Goal: Task Accomplishment & Management: Use online tool/utility

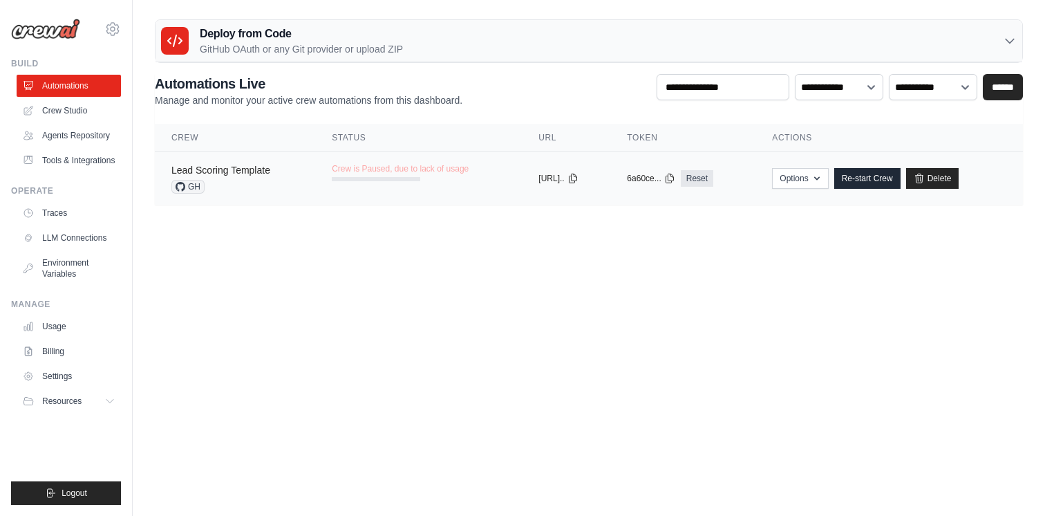
click at [239, 170] on link "Lead Scoring Template" at bounding box center [220, 169] width 99 height 11
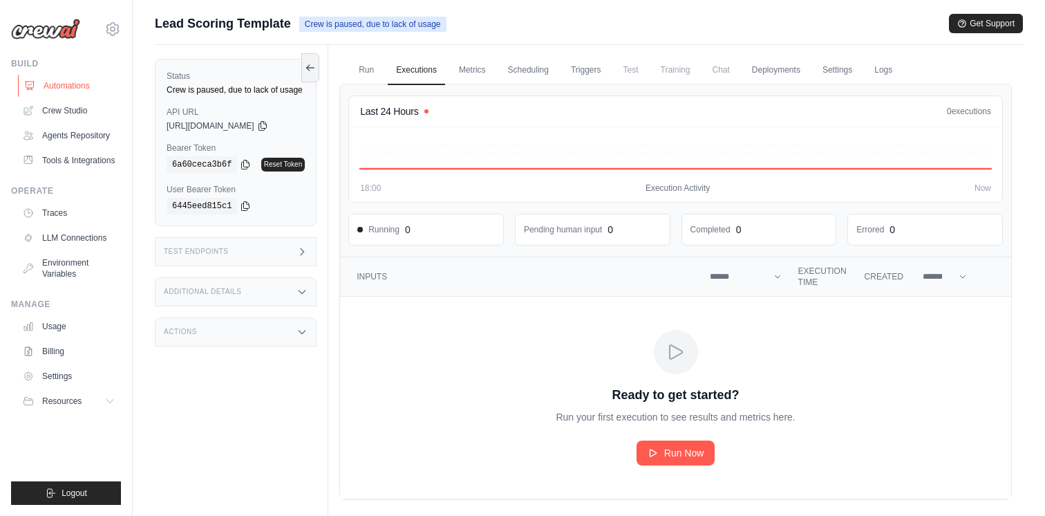
click at [71, 83] on link "Automations" at bounding box center [70, 86] width 104 height 22
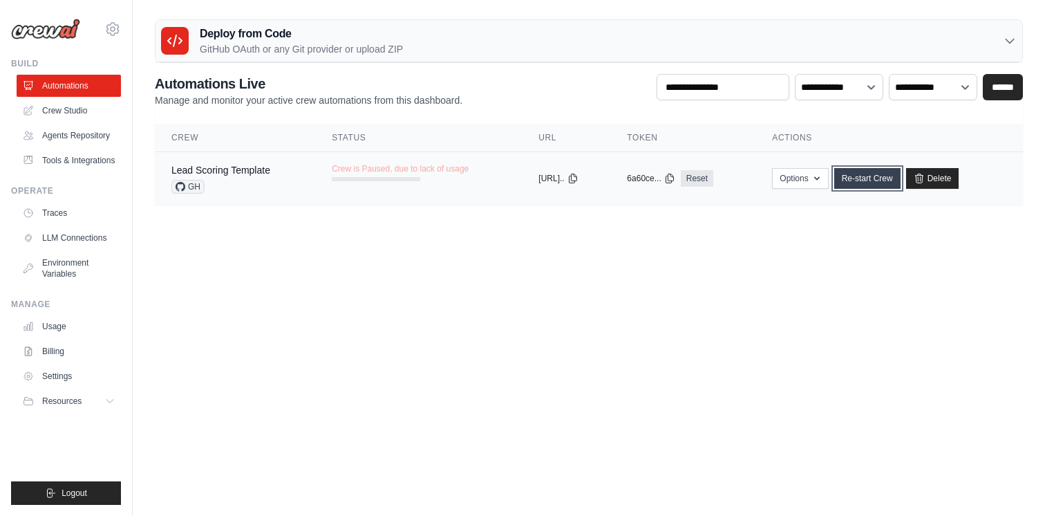
click at [881, 178] on link "Re-start Crew" at bounding box center [867, 178] width 66 height 21
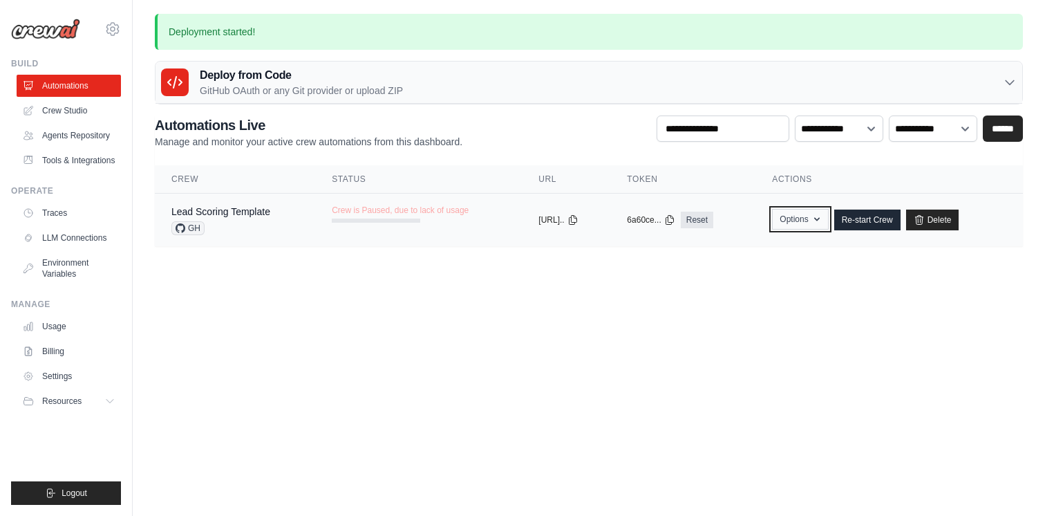
click at [817, 218] on button "Options" at bounding box center [800, 219] width 56 height 21
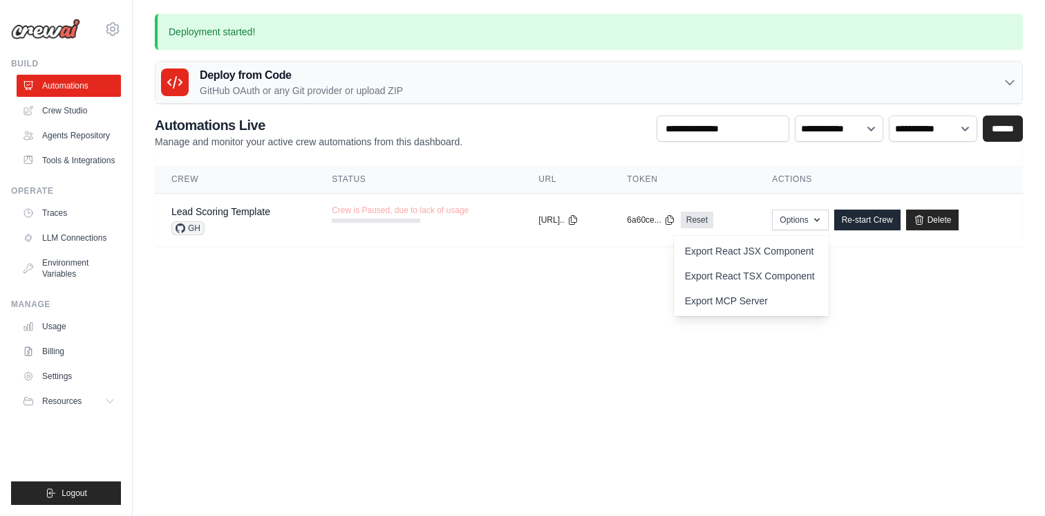
click at [529, 285] on body "rodrigo.casagrande@multek.com.br Settings Build Automations Resources" at bounding box center [522, 258] width 1045 height 516
click at [95, 135] on link "Agents Repository" at bounding box center [70, 135] width 104 height 22
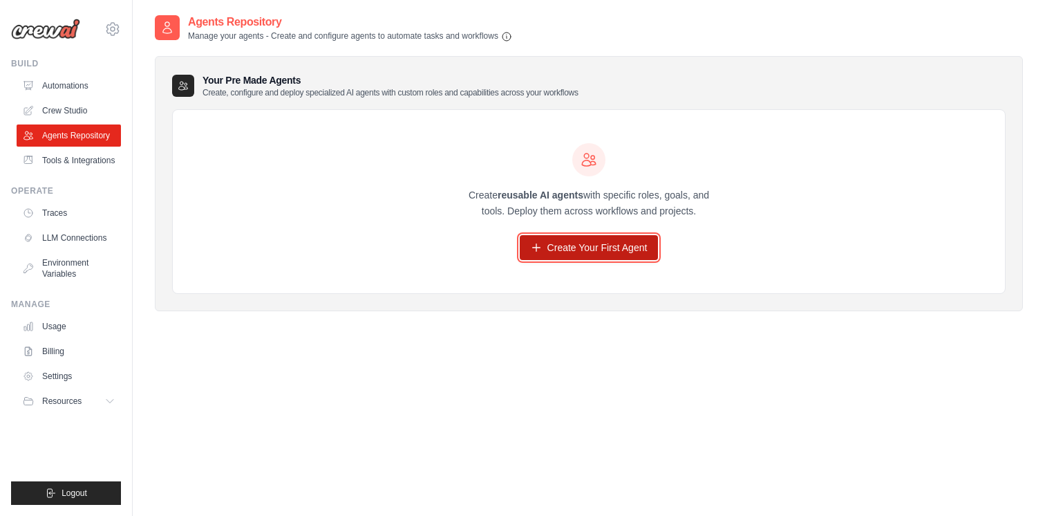
click at [634, 250] on link "Create Your First Agent" at bounding box center [589, 247] width 139 height 25
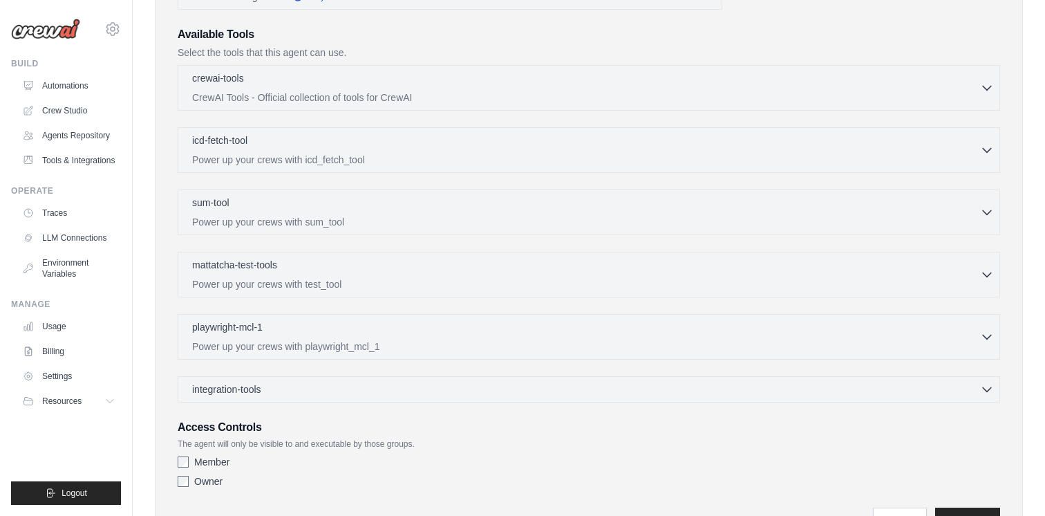
scroll to position [328, 0]
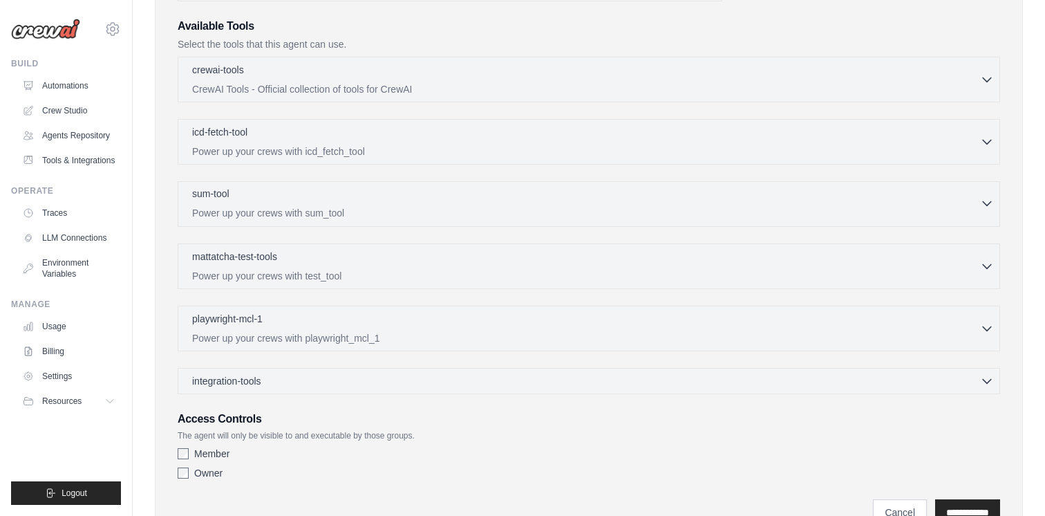
click at [373, 205] on div "sum-tool 0 selected Power up your crews with sum_tool" at bounding box center [586, 203] width 788 height 33
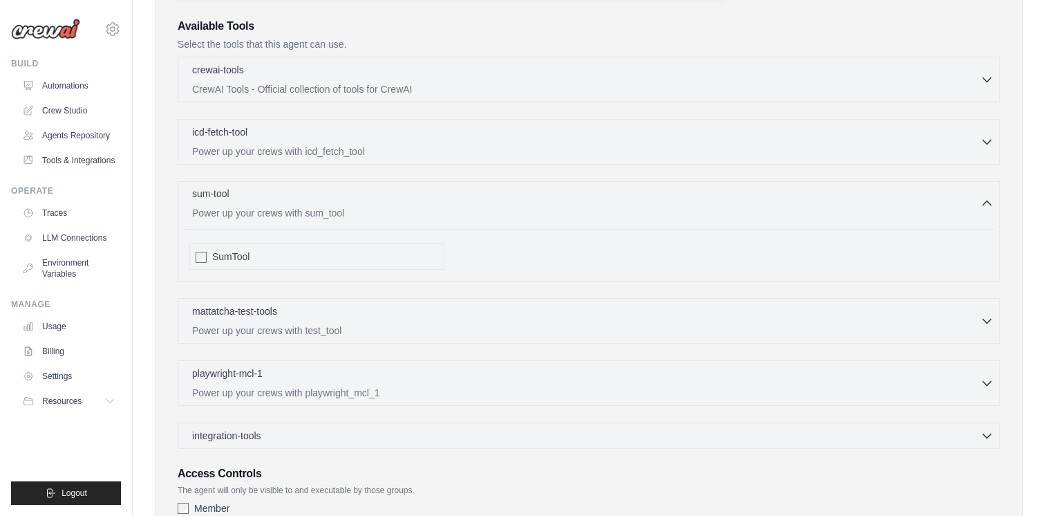
click at [373, 205] on div "sum-tool 0 selected Power up your crews with sum_tool" at bounding box center [586, 203] width 788 height 33
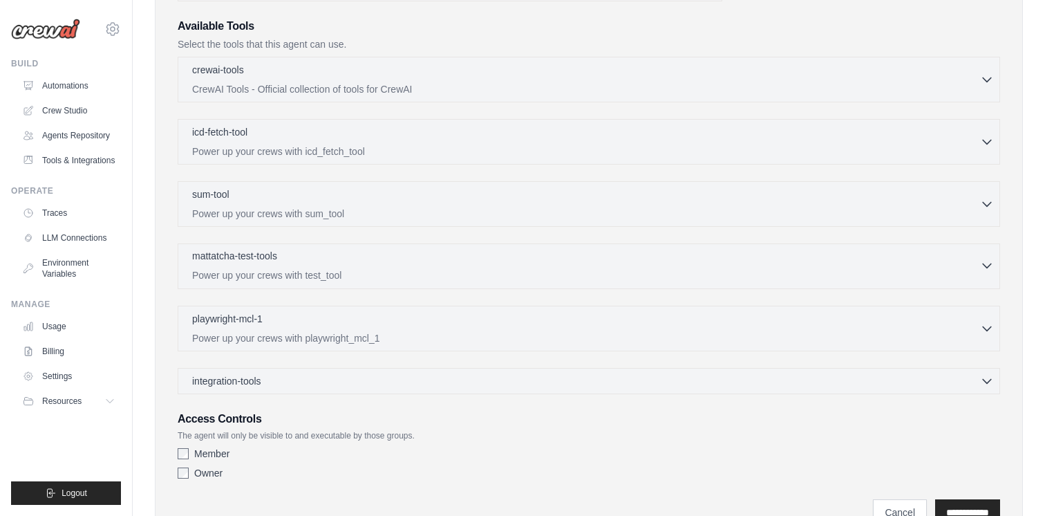
click at [359, 274] on p "Power up your crews with test_tool" at bounding box center [586, 275] width 788 height 14
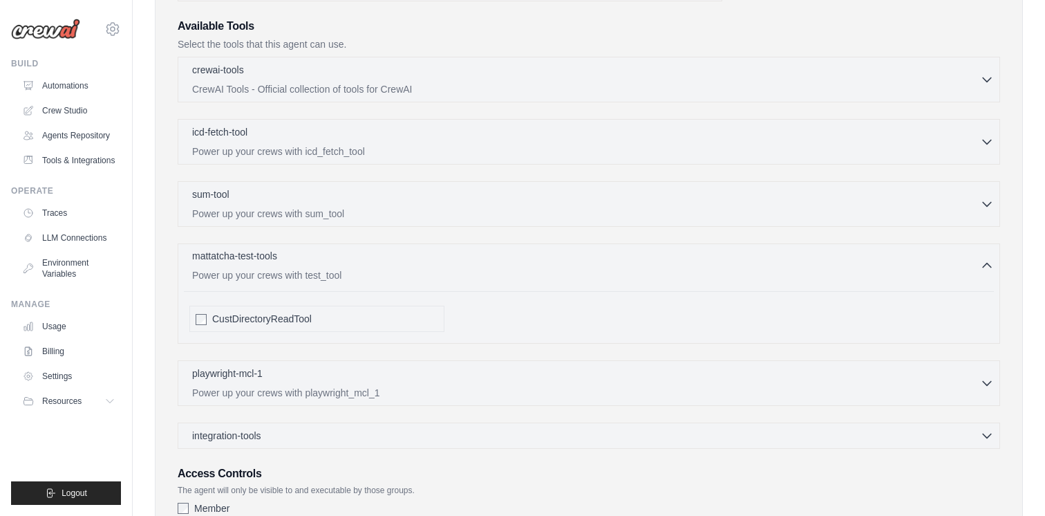
click at [359, 274] on p "Power up your crews with test_tool" at bounding box center [586, 275] width 788 height 14
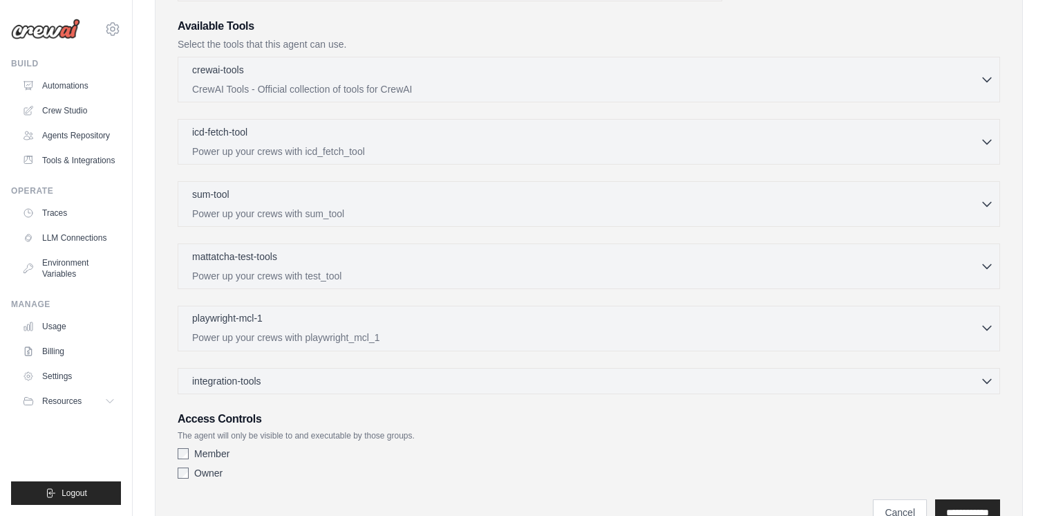
click at [332, 339] on p "Power up your crews with playwright_mcl_1" at bounding box center [586, 337] width 788 height 14
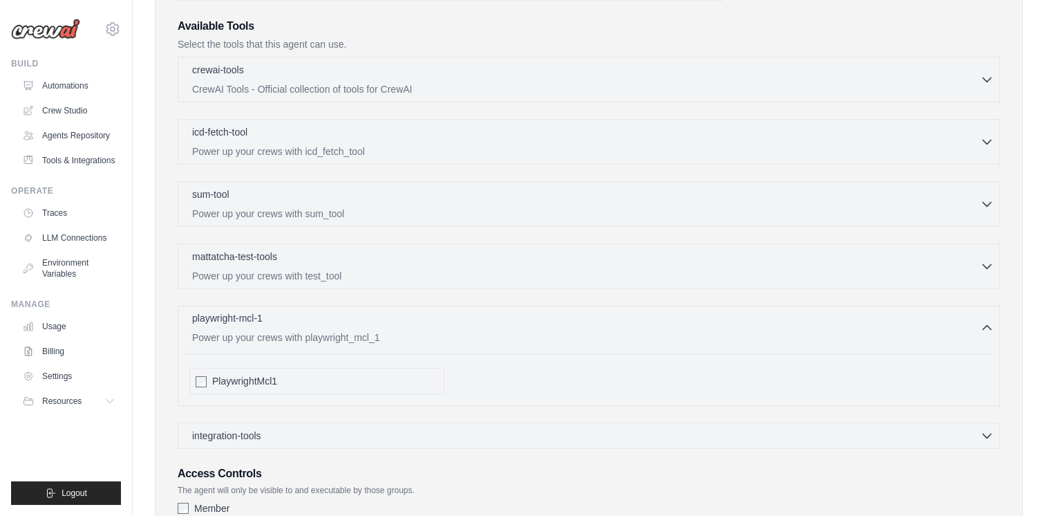
click at [332, 339] on p "Power up your crews with playwright_mcl_1" at bounding box center [586, 337] width 788 height 14
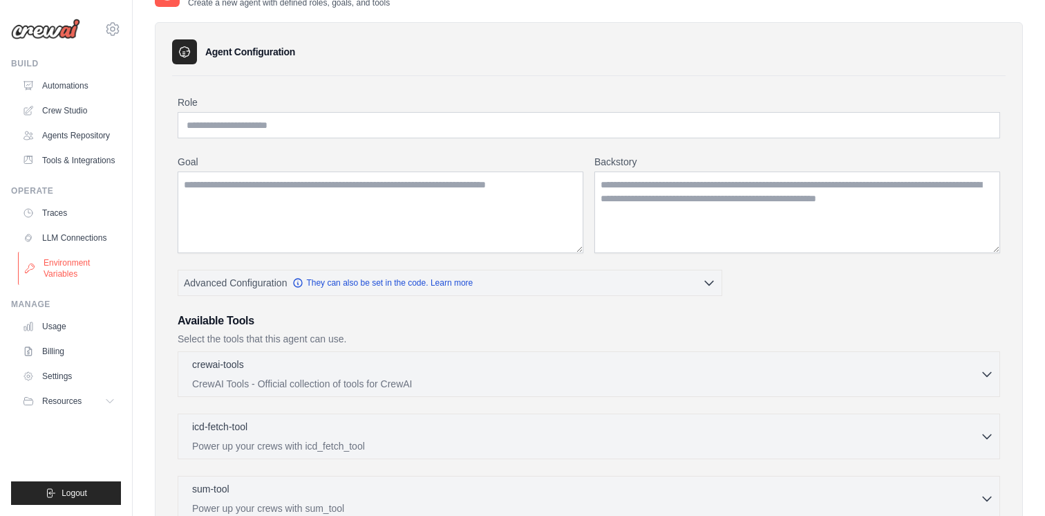
scroll to position [0, 0]
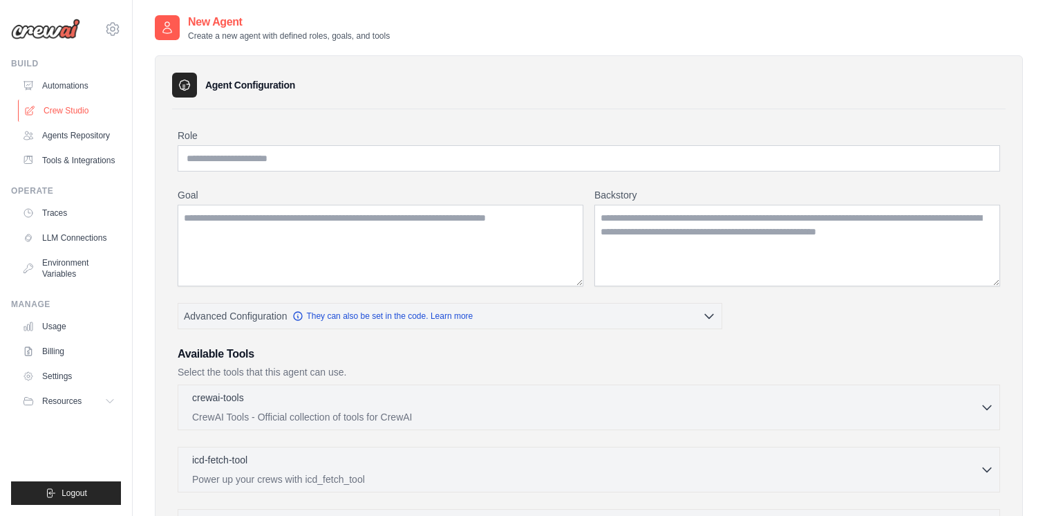
click at [77, 112] on link "Crew Studio" at bounding box center [70, 111] width 104 height 22
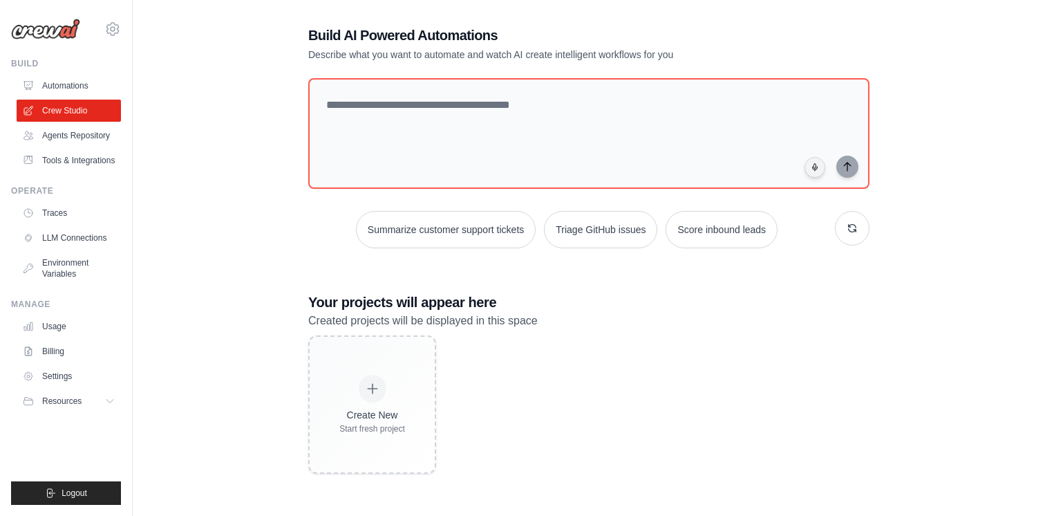
scroll to position [28, 0]
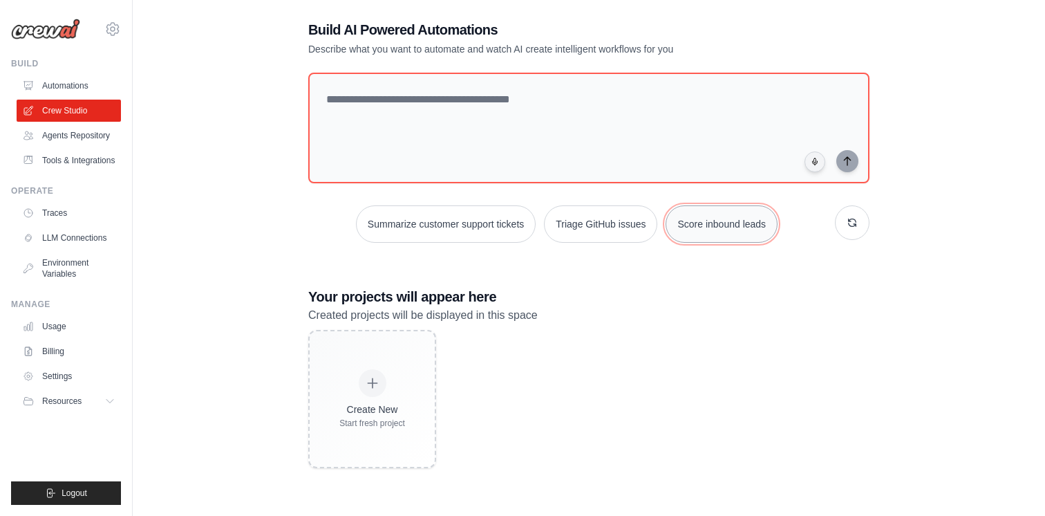
click at [721, 214] on button "Score inbound leads" at bounding box center [722, 223] width 112 height 37
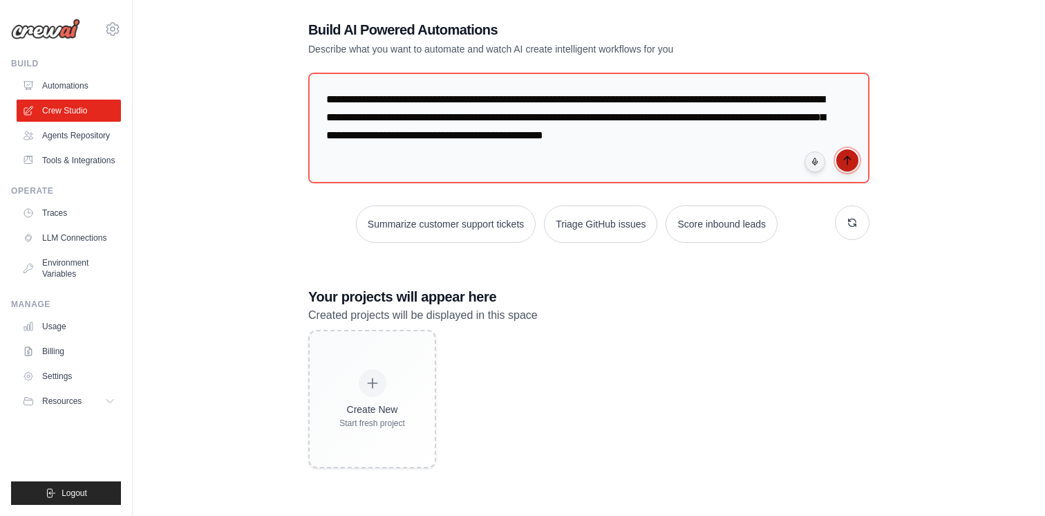
click at [848, 159] on icon "submit" at bounding box center [847, 160] width 11 height 11
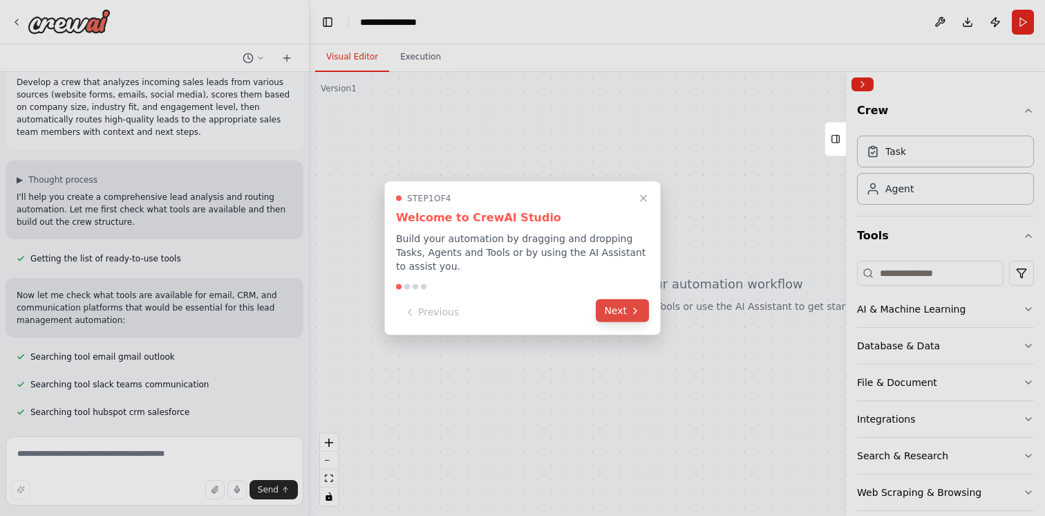
scroll to position [46, 0]
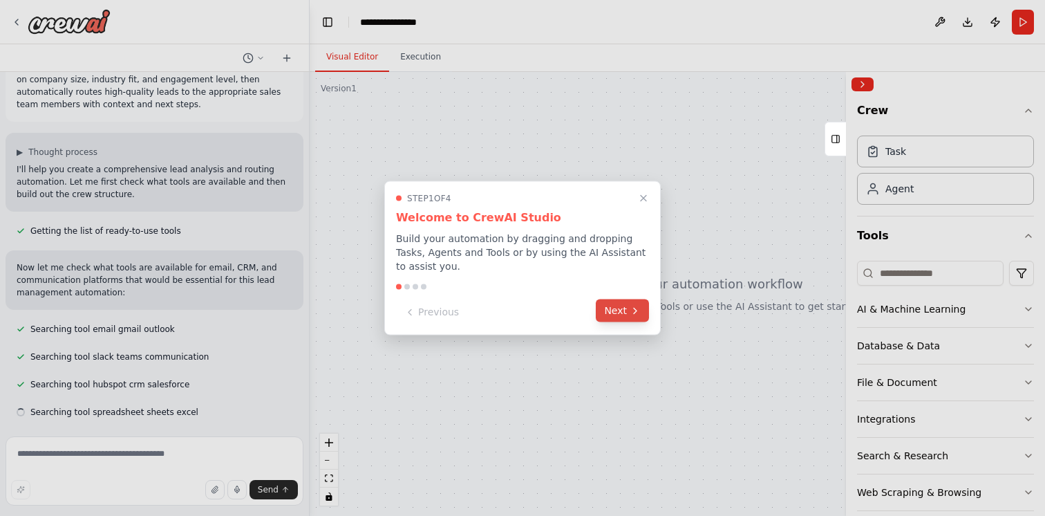
click at [616, 317] on button "Next" at bounding box center [622, 310] width 53 height 23
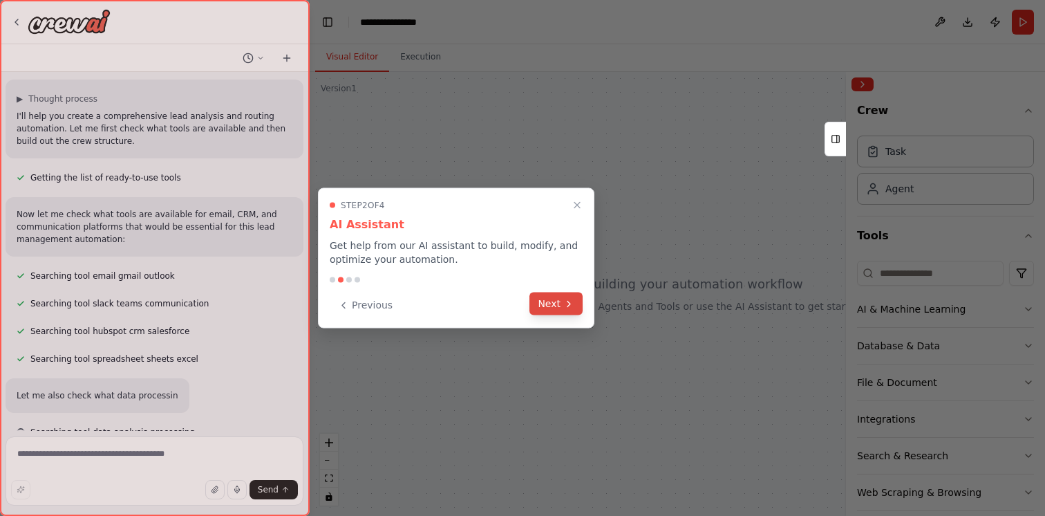
scroll to position [119, 0]
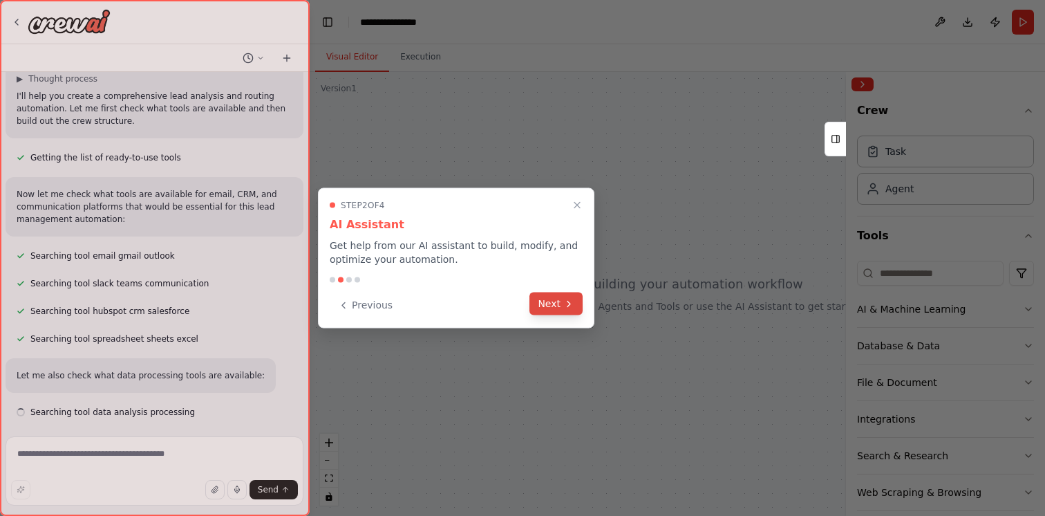
click at [571, 305] on icon at bounding box center [568, 303] width 11 height 11
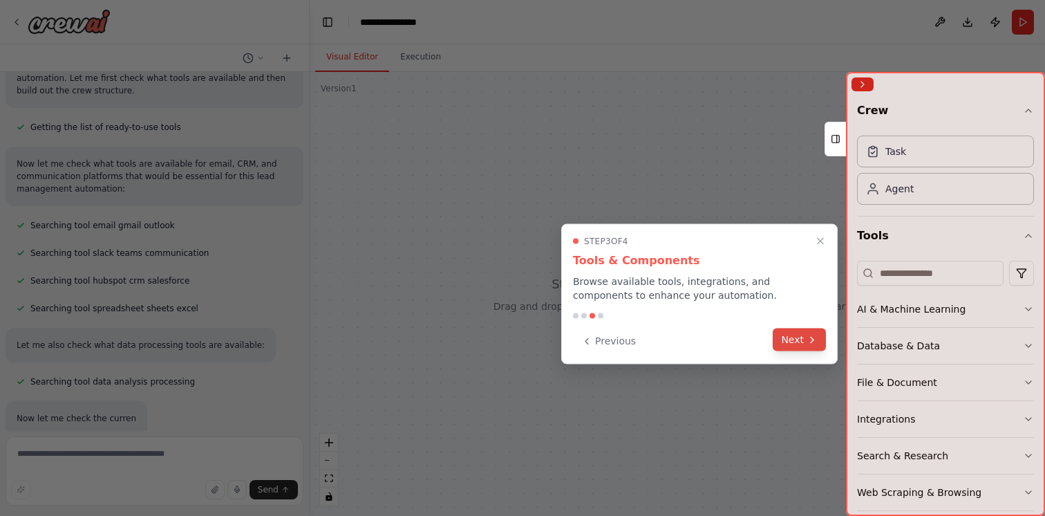
scroll to position [192, 0]
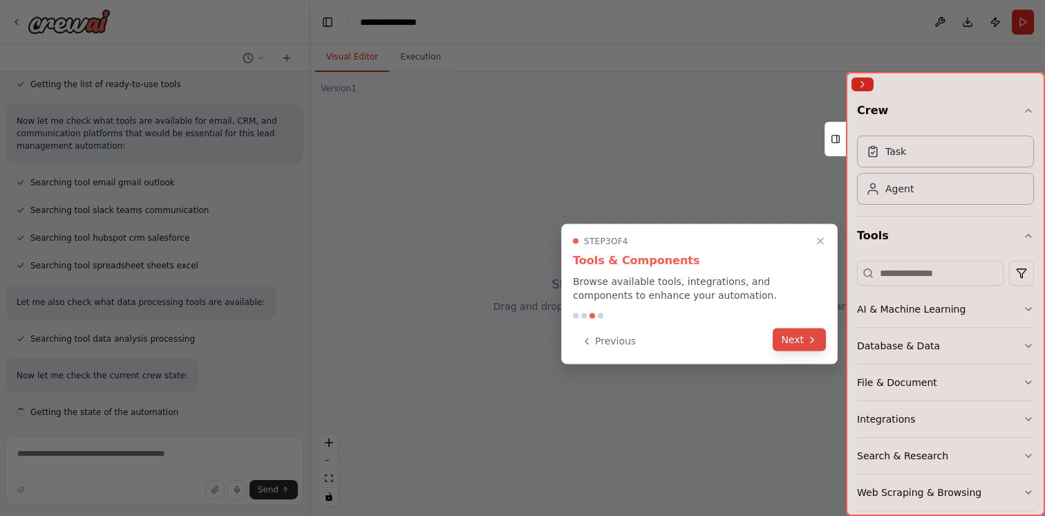
click at [800, 340] on button "Next" at bounding box center [799, 339] width 53 height 23
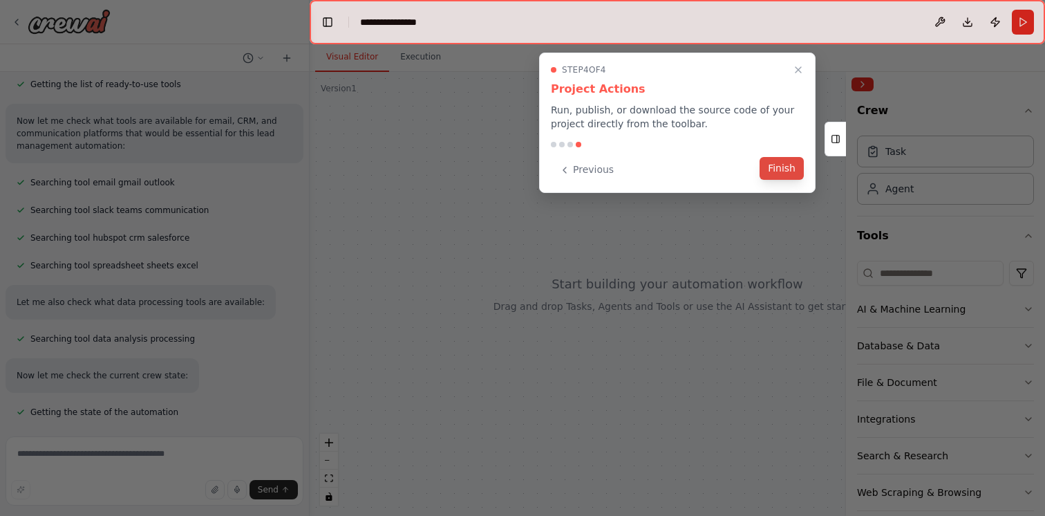
click at [773, 173] on button "Finish" at bounding box center [781, 168] width 44 height 23
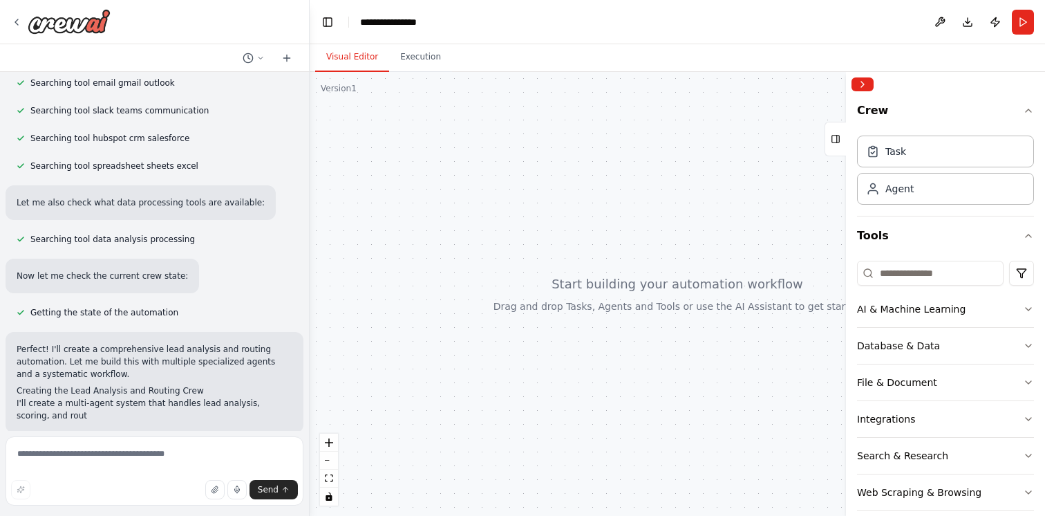
scroll to position [304, 0]
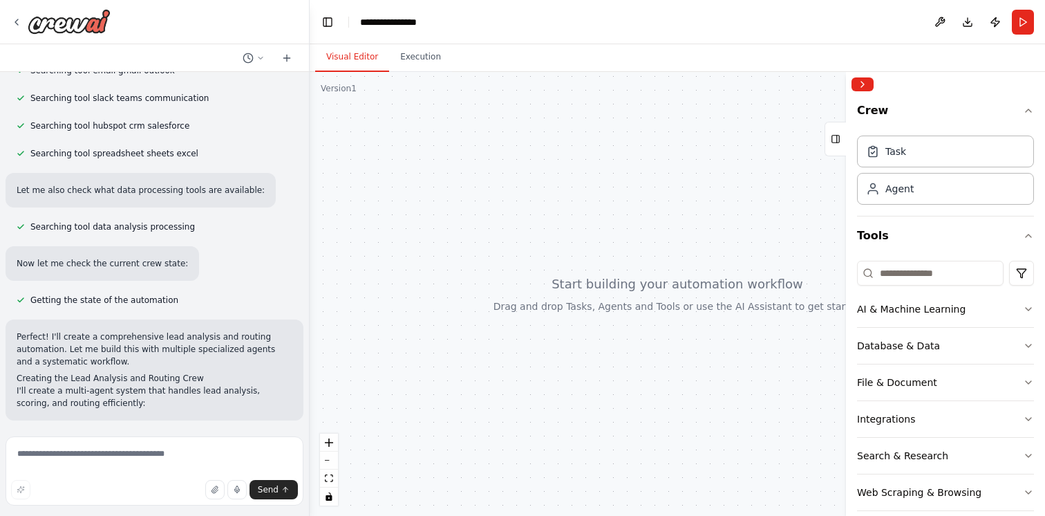
drag, startPoint x: 636, startPoint y: 247, endPoint x: 499, endPoint y: 202, distance: 144.0
click at [499, 202] on div at bounding box center [677, 294] width 735 height 444
drag, startPoint x: 630, startPoint y: 176, endPoint x: 540, endPoint y: 234, distance: 106.0
click at [540, 234] on div at bounding box center [677, 294] width 735 height 444
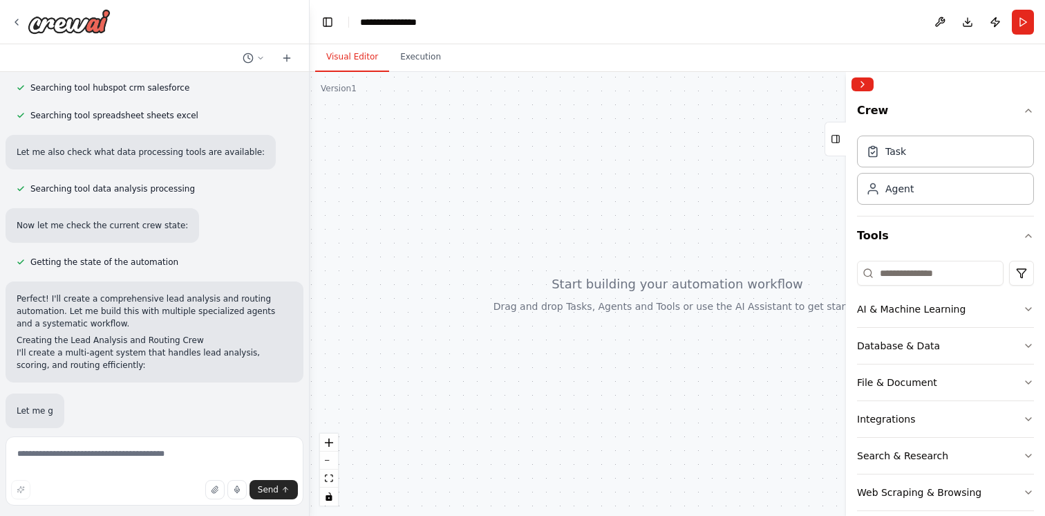
scroll to position [388, 0]
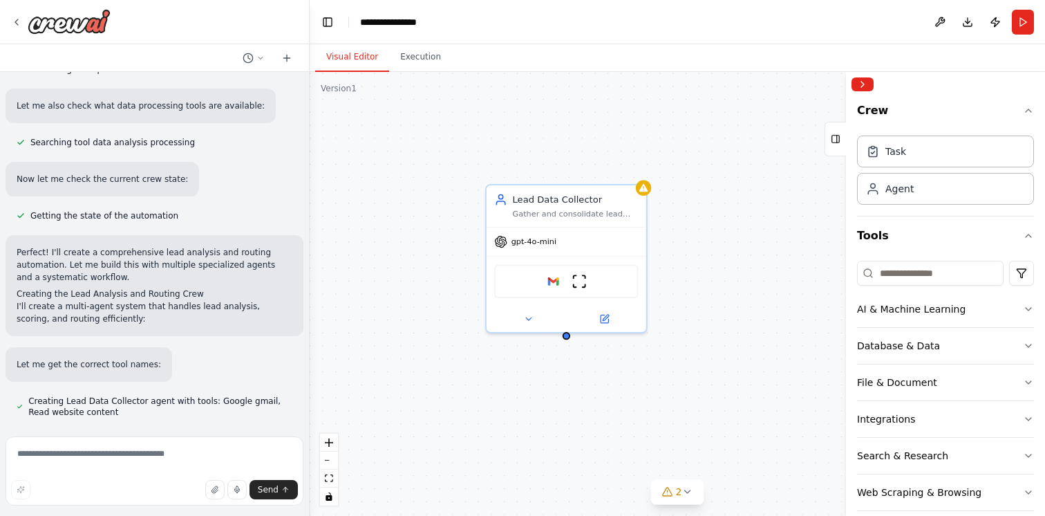
drag, startPoint x: 611, startPoint y: 294, endPoint x: 725, endPoint y: 320, distance: 116.9
click at [725, 320] on div "Lead Data Collector Gather and consolidate lead information from various source…" at bounding box center [677, 294] width 735 height 444
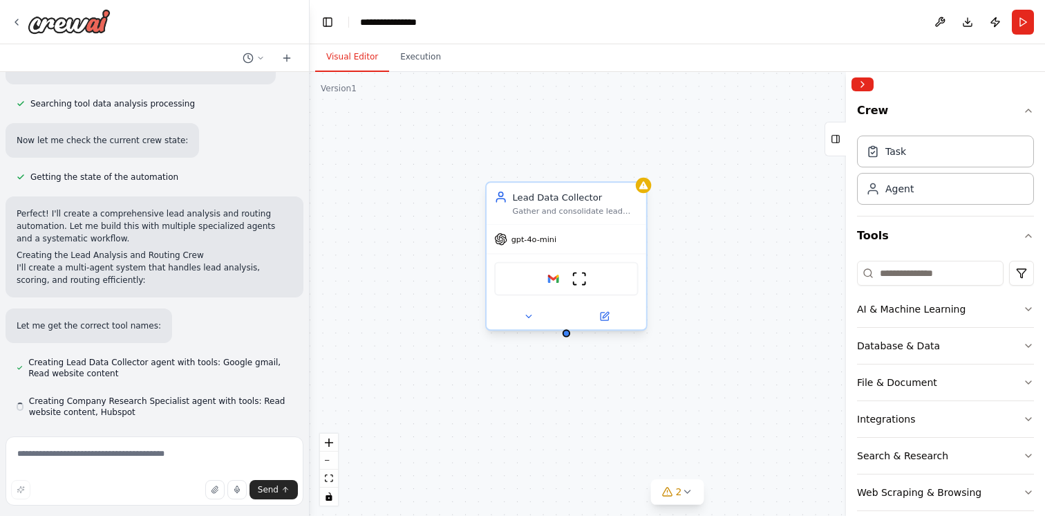
click at [574, 207] on div "Gather and consolidate lead information from various sources including website …" at bounding box center [576, 211] width 126 height 10
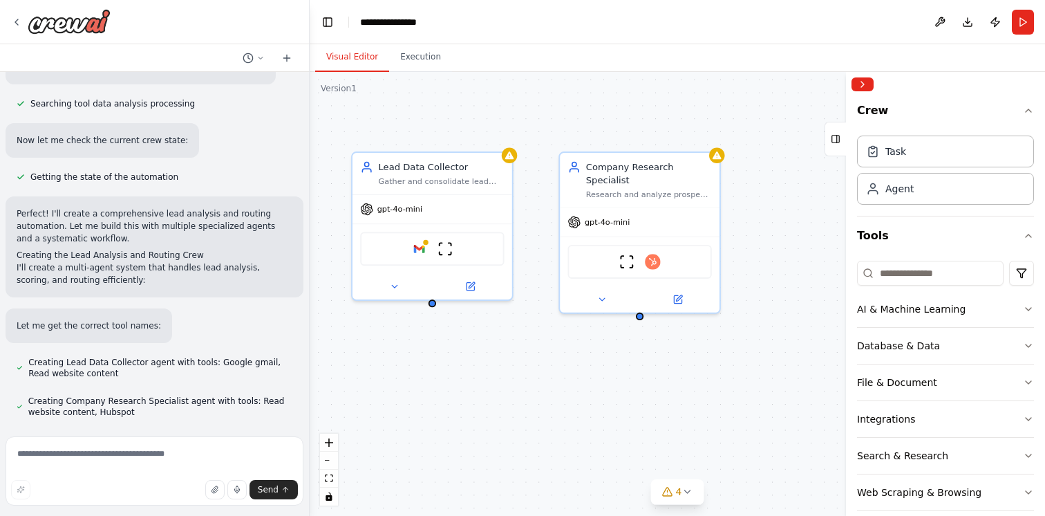
scroll to position [455, 0]
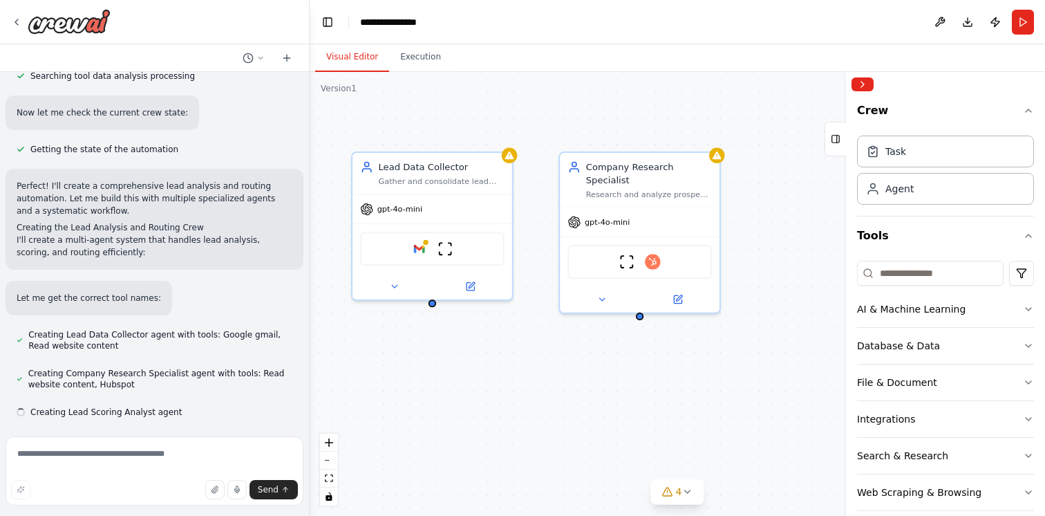
drag, startPoint x: 714, startPoint y: 419, endPoint x: 580, endPoint y: 386, distance: 137.9
click at [580, 386] on div "Lead Data Collector Gather and consolidate lead information from various source…" at bounding box center [677, 294] width 735 height 444
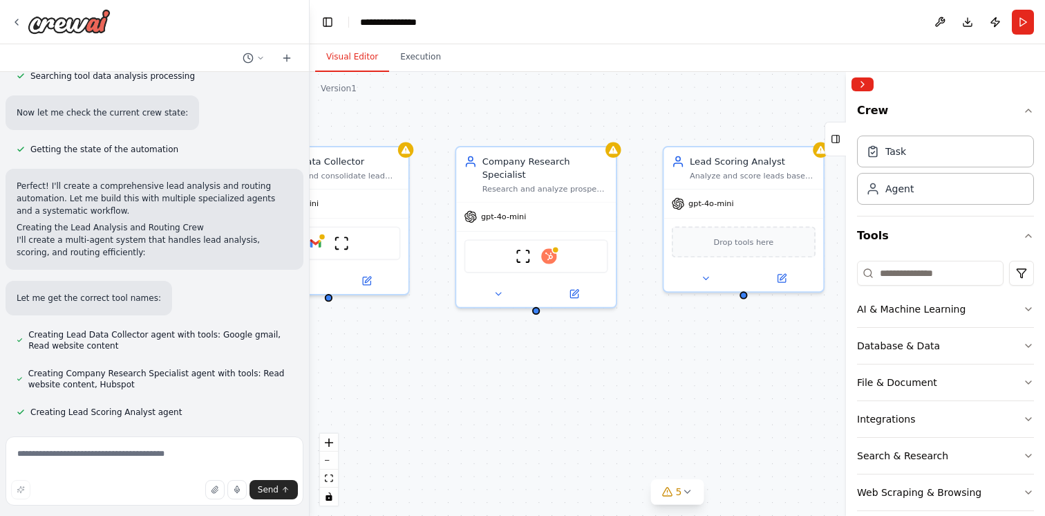
drag, startPoint x: 580, startPoint y: 386, endPoint x: 476, endPoint y: 381, distance: 103.8
click at [476, 381] on div "Lead Data Collector Gather and consolidate lead information from various source…" at bounding box center [677, 294] width 735 height 444
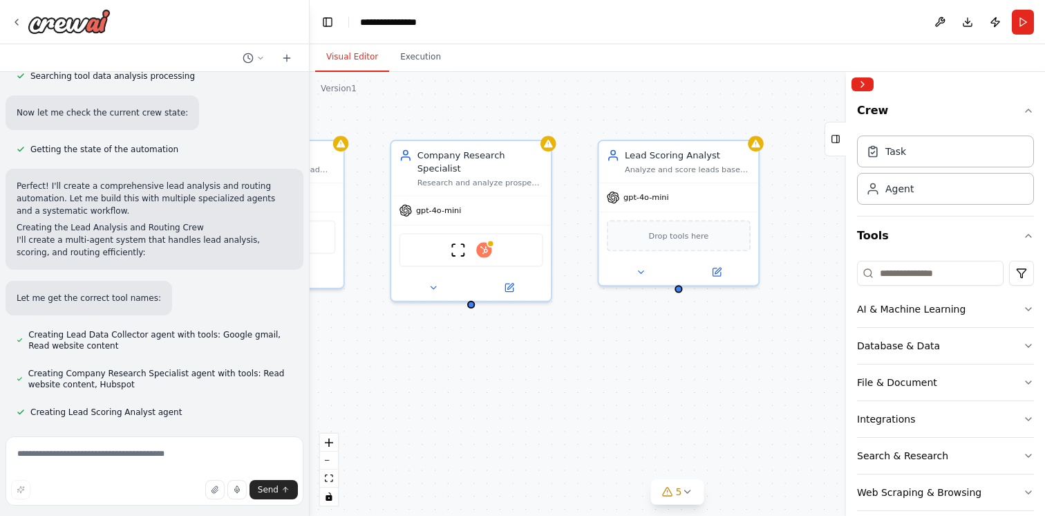
drag, startPoint x: 648, startPoint y: 414, endPoint x: 583, endPoint y: 408, distance: 65.3
click at [583, 408] on div "Lead Data Collector Gather and consolidate lead information from various source…" at bounding box center [677, 294] width 735 height 444
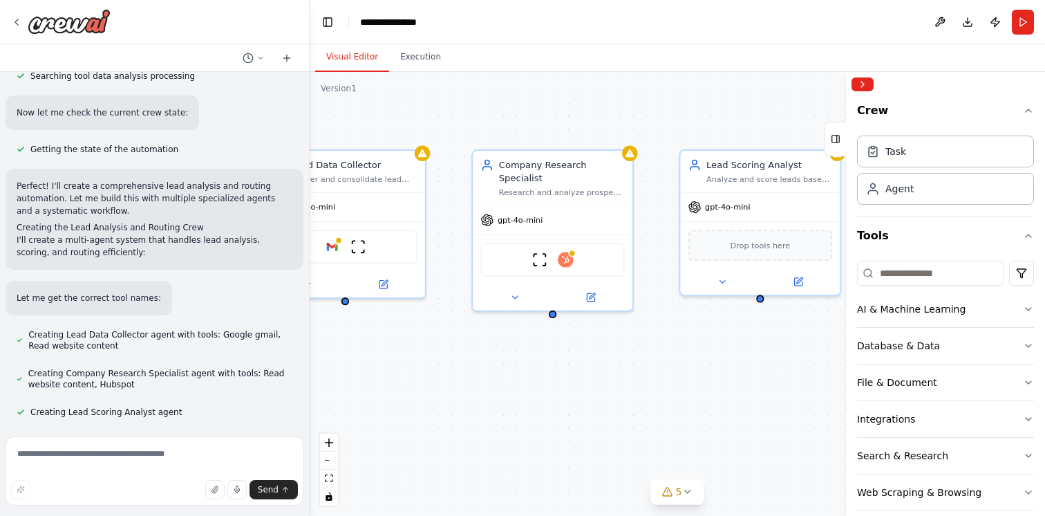
drag, startPoint x: 570, startPoint y: 398, endPoint x: 652, endPoint y: 408, distance: 82.1
click at [652, 408] on div "Lead Data Collector Gather and consolidate lead information from various source…" at bounding box center [677, 294] width 735 height 444
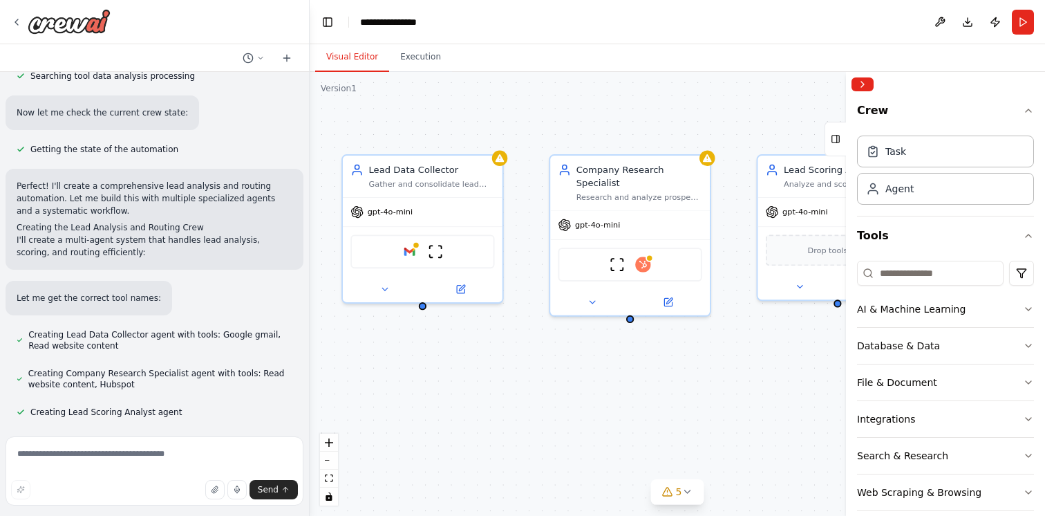
drag, startPoint x: 601, startPoint y: 387, endPoint x: 679, endPoint y: 392, distance: 77.6
click at [679, 392] on div "Lead Data Collector Gather and consolidate lead information from various source…" at bounding box center [677, 294] width 735 height 444
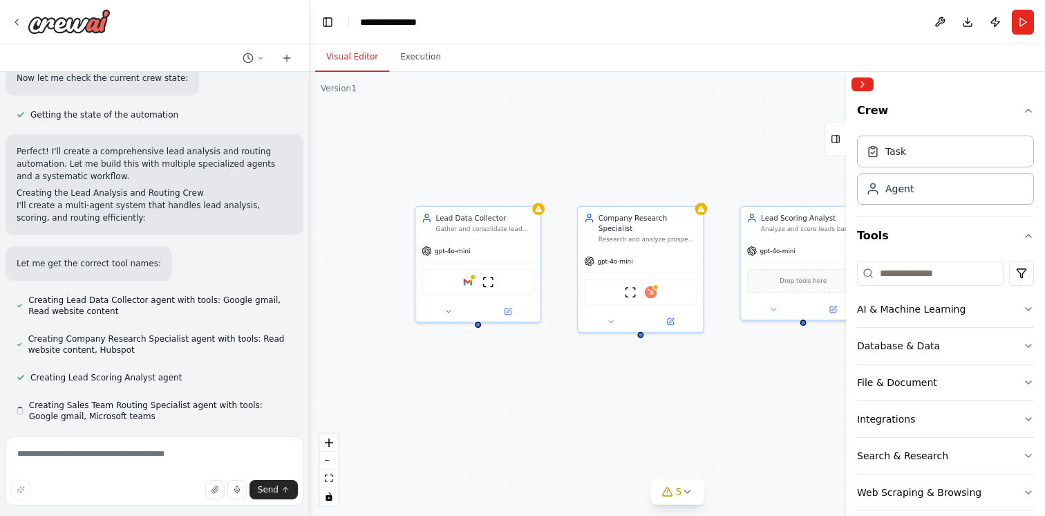
scroll to position [493, 0]
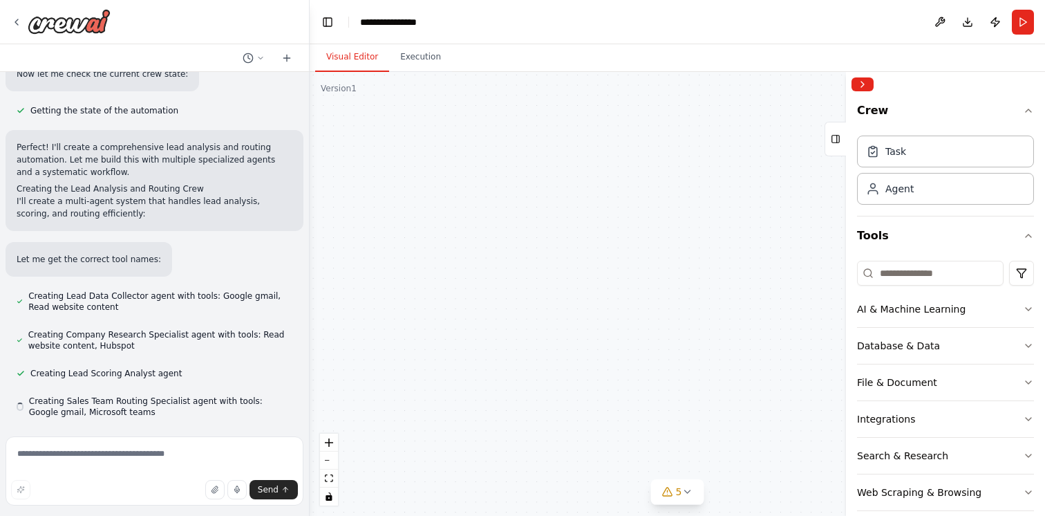
drag, startPoint x: 697, startPoint y: 407, endPoint x: 612, endPoint y: 373, distance: 92.1
click at [612, 373] on div "Lead Data Collector Gather and consolidate lead information from various source…" at bounding box center [677, 294] width 735 height 444
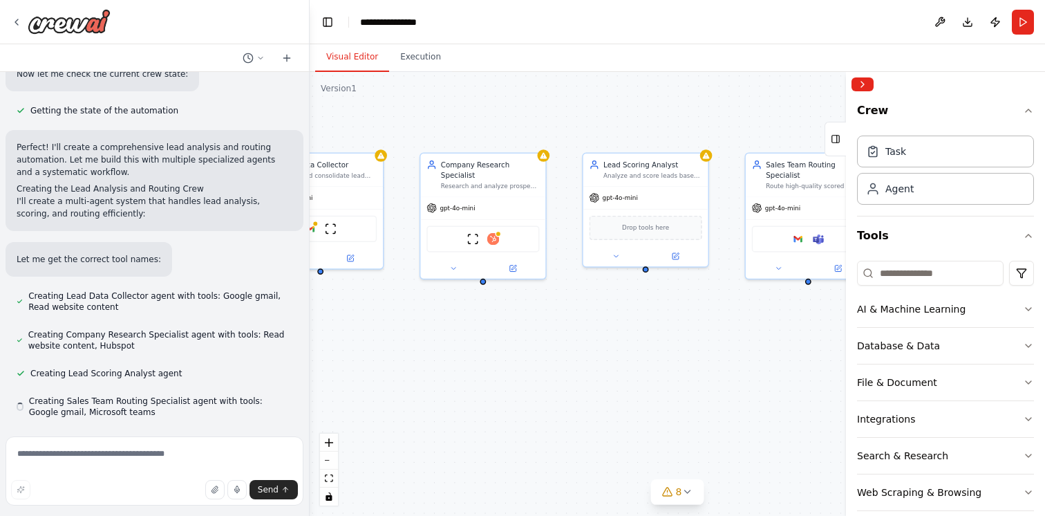
drag, startPoint x: 612, startPoint y: 373, endPoint x: 485, endPoint y: 347, distance: 129.2
click at [485, 347] on div "Lead Data Collector Gather and consolidate lead information from various source…" at bounding box center [677, 294] width 735 height 444
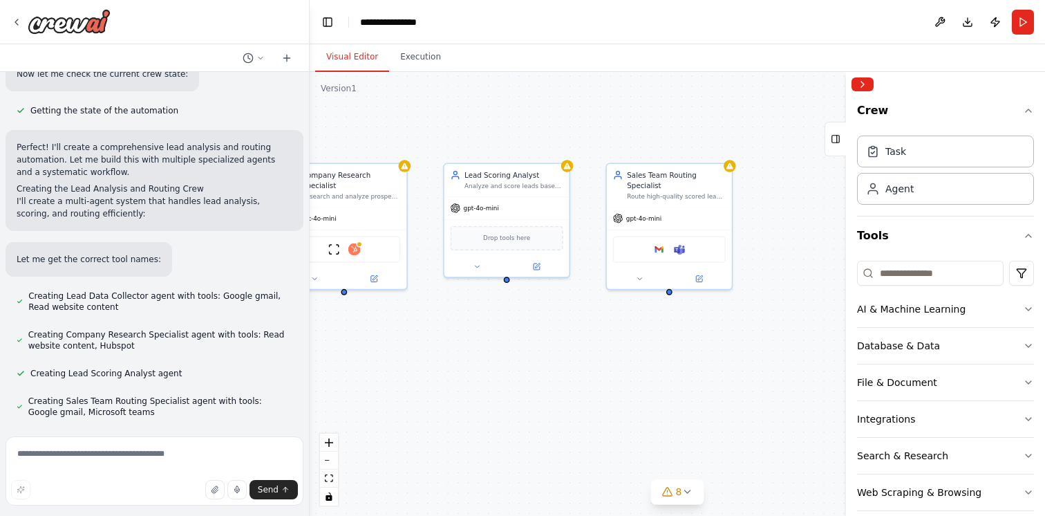
drag, startPoint x: 651, startPoint y: 342, endPoint x: 563, endPoint y: 360, distance: 89.6
click at [563, 360] on div "Lead Data Collector Gather and consolidate lead information from various source…" at bounding box center [677, 294] width 735 height 444
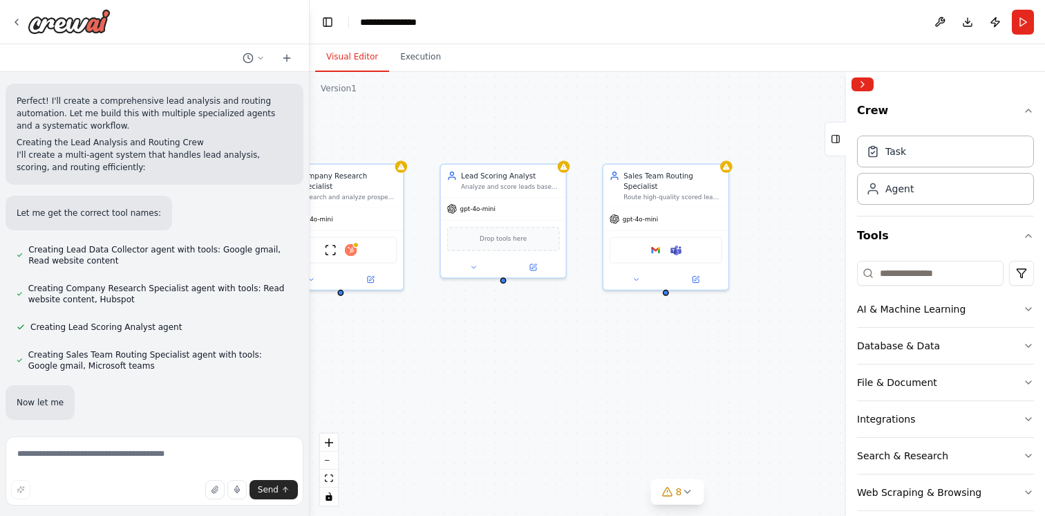
scroll to position [567, 0]
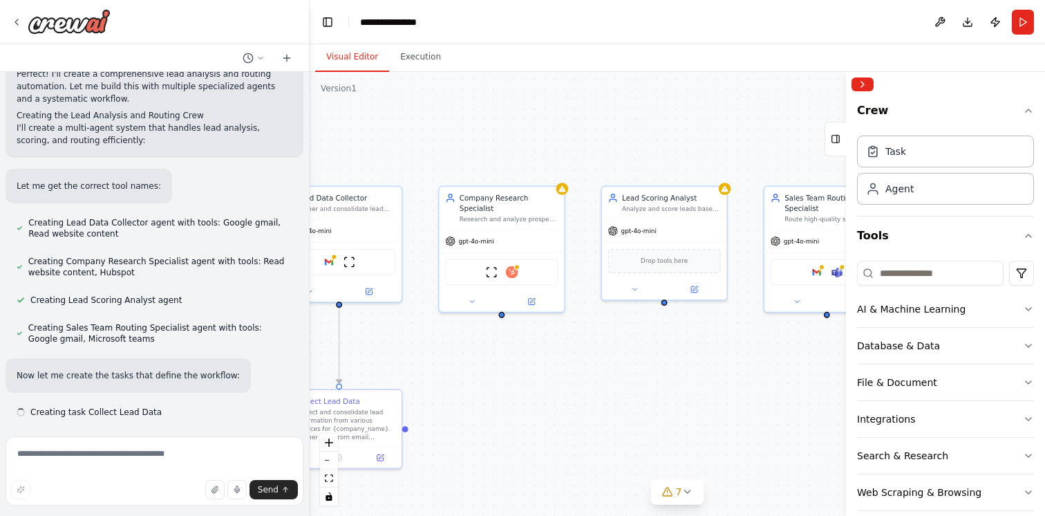
drag, startPoint x: 554, startPoint y: 374, endPoint x: 715, endPoint y: 396, distance: 162.5
click at [715, 396] on div ".deletable-edge-delete-btn { width: 20px; height: 20px; border: 0px solid #ffff…" at bounding box center [677, 294] width 735 height 444
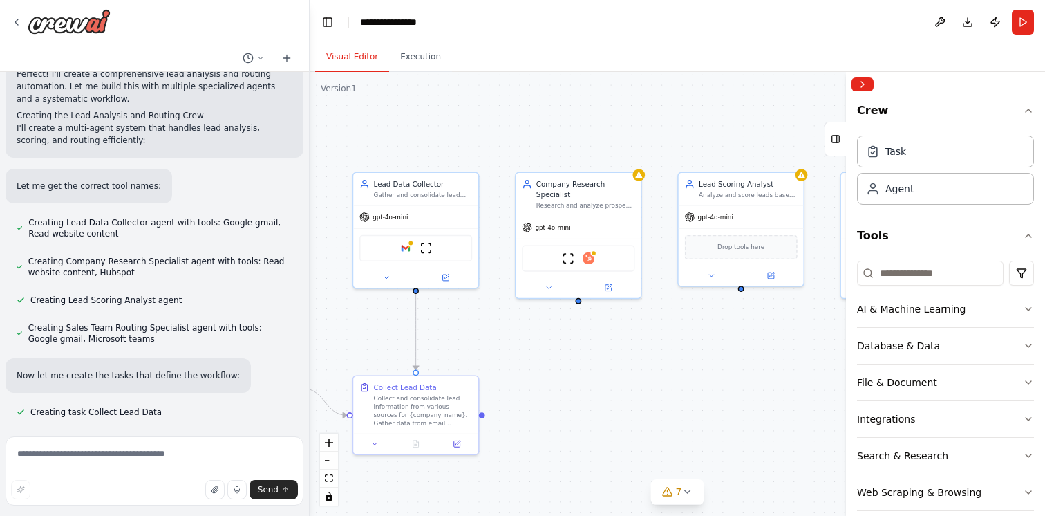
drag, startPoint x: 629, startPoint y: 372, endPoint x: 706, endPoint y: 347, distance: 81.5
click at [706, 355] on div ".deletable-edge-delete-btn { width: 20px; height: 20px; border: 0px solid #ffff…" at bounding box center [677, 294] width 735 height 444
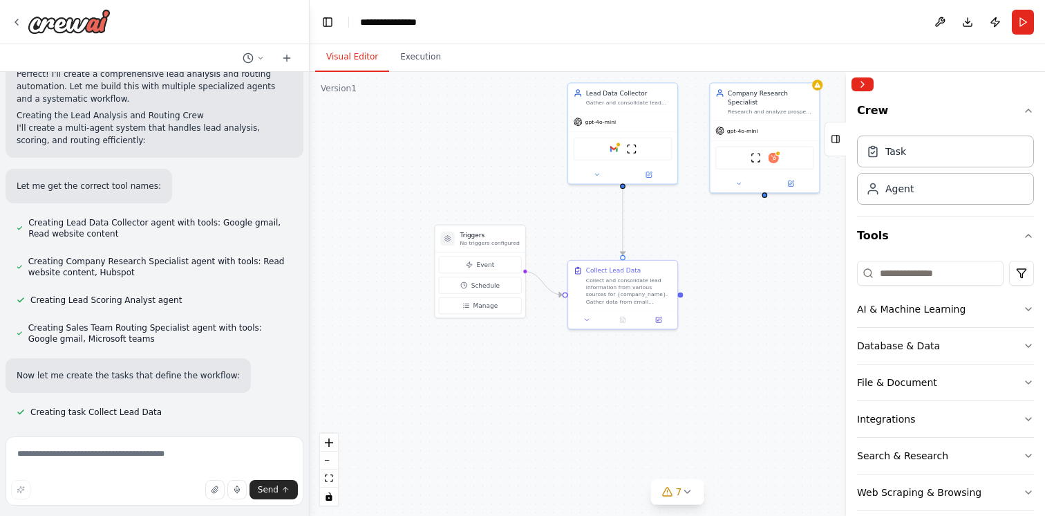
drag, startPoint x: 560, startPoint y: 412, endPoint x: 728, endPoint y: 303, distance: 200.5
click at [728, 303] on div ".deletable-edge-delete-btn { width: 20px; height: 20px; border: 0px solid #ffff…" at bounding box center [677, 294] width 735 height 444
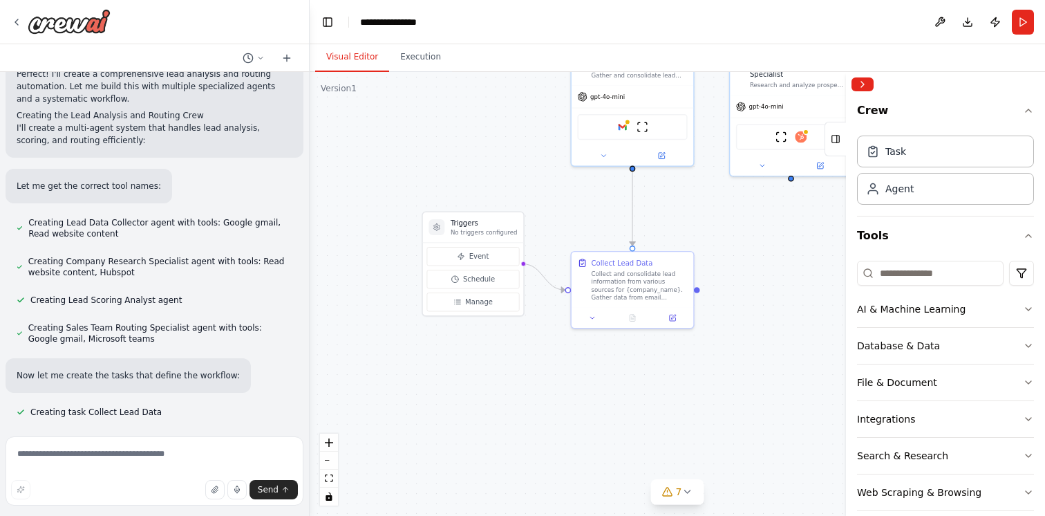
scroll to position [594, 0]
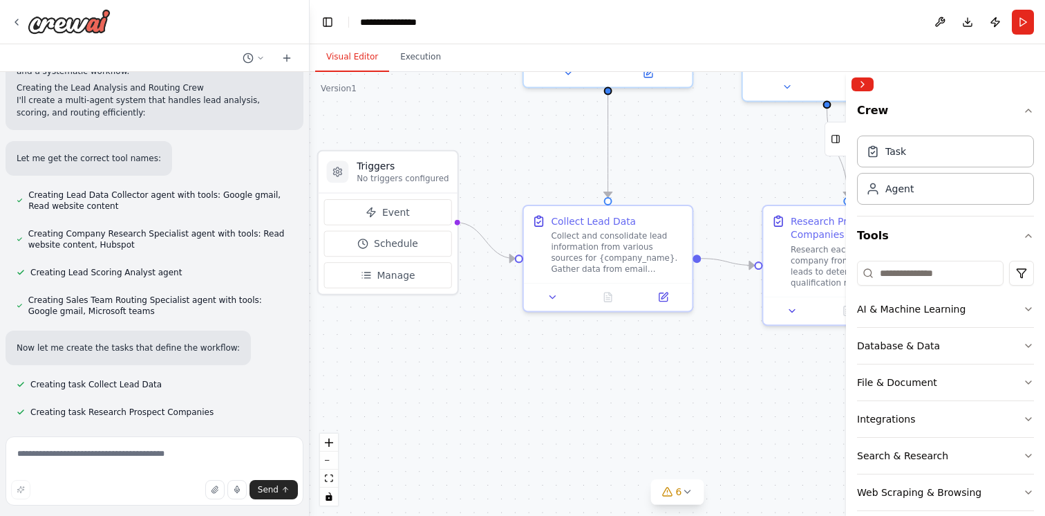
drag, startPoint x: 586, startPoint y: 368, endPoint x: 524, endPoint y: 354, distance: 63.7
click at [524, 354] on div ".deletable-edge-delete-btn { width: 20px; height: 20px; border: 0px solid #ffff…" at bounding box center [677, 294] width 735 height 444
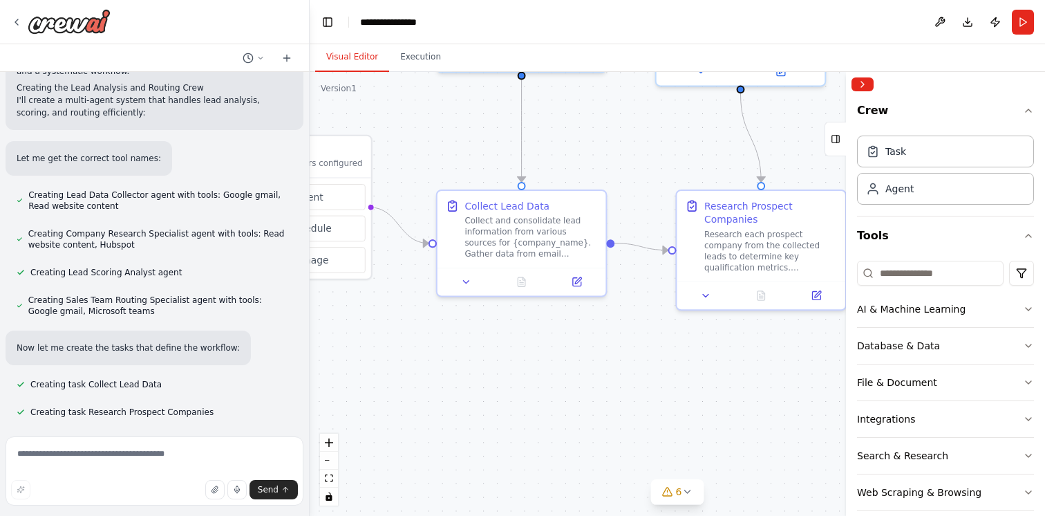
drag, startPoint x: 632, startPoint y: 397, endPoint x: 527, endPoint y: 381, distance: 106.3
click at [527, 381] on div ".deletable-edge-delete-btn { width: 20px; height: 20px; border: 0px solid #ffff…" at bounding box center [677, 294] width 735 height 444
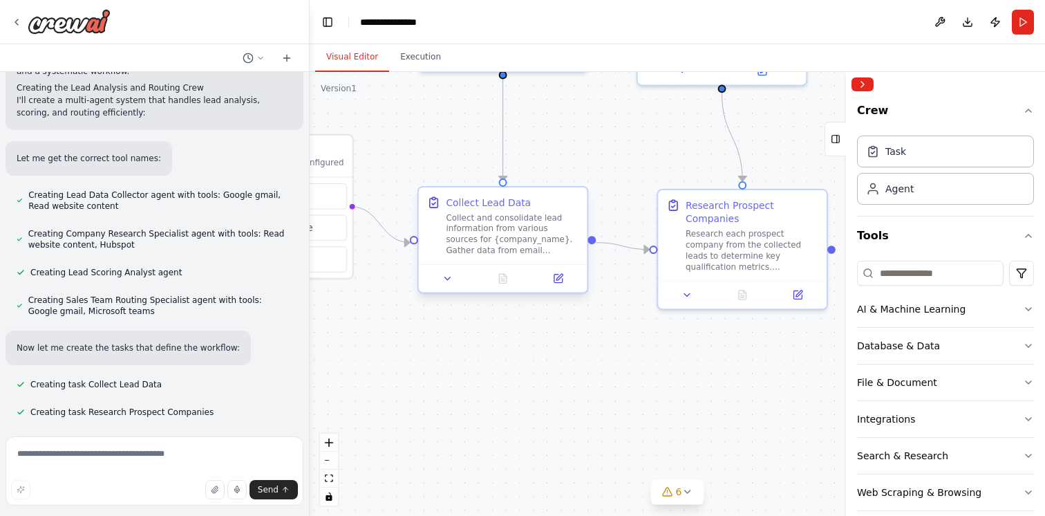
click at [502, 245] on div "Collect and consolidate lead information from various sources for {company_name…" at bounding box center [512, 234] width 133 height 44
click at [734, 240] on div "Research each prospect company from the collected leads to determine key qualif…" at bounding box center [752, 247] width 133 height 44
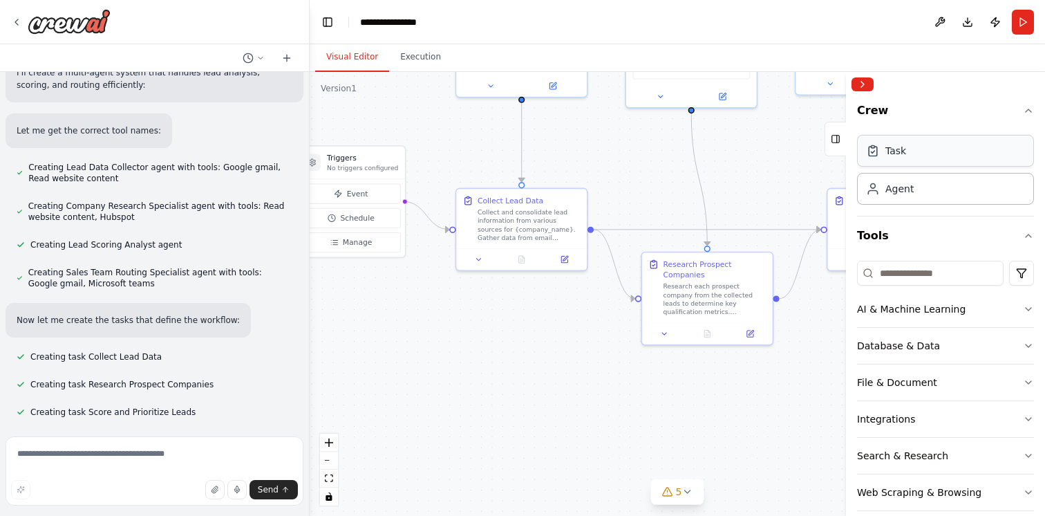
click at [876, 158] on div "Task" at bounding box center [945, 151] width 177 height 32
drag, startPoint x: 876, startPoint y: 158, endPoint x: 667, endPoint y: 155, distance: 208.7
click at [757, 169] on div "New Task" at bounding box center [741, 166] width 103 height 10
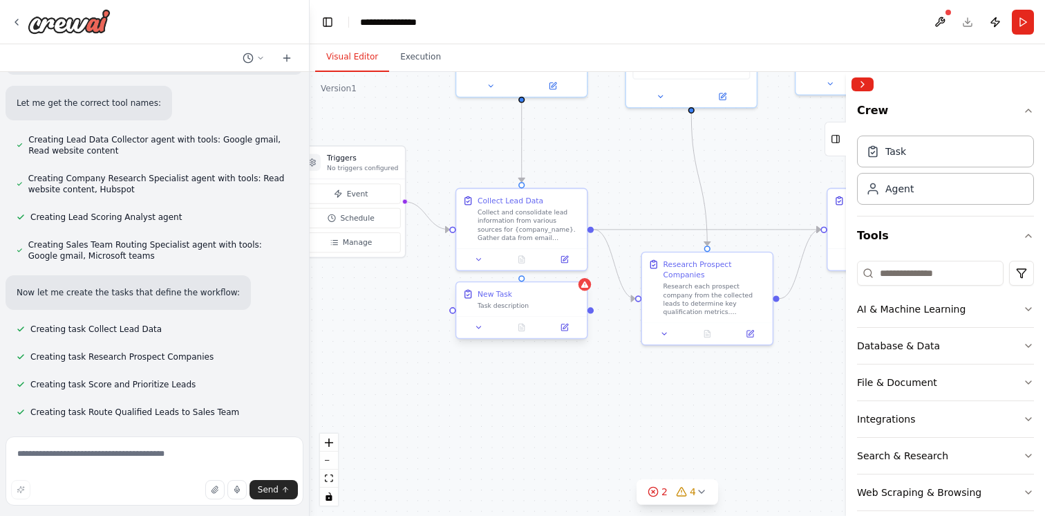
click at [565, 305] on div "Task description" at bounding box center [529, 305] width 103 height 8
click at [578, 272] on icon at bounding box center [576, 269] width 6 height 8
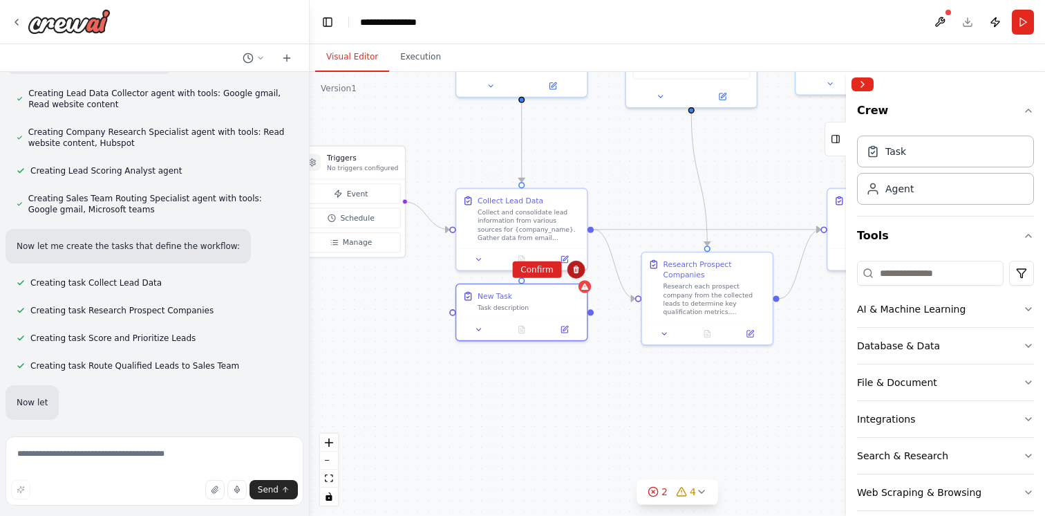
scroll to position [723, 0]
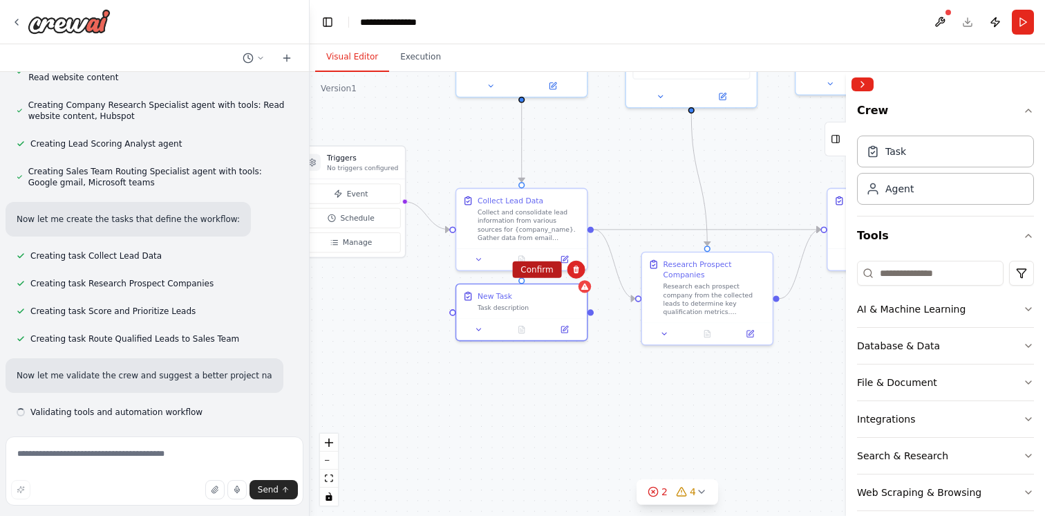
click at [538, 268] on button "Confirm" at bounding box center [536, 269] width 49 height 17
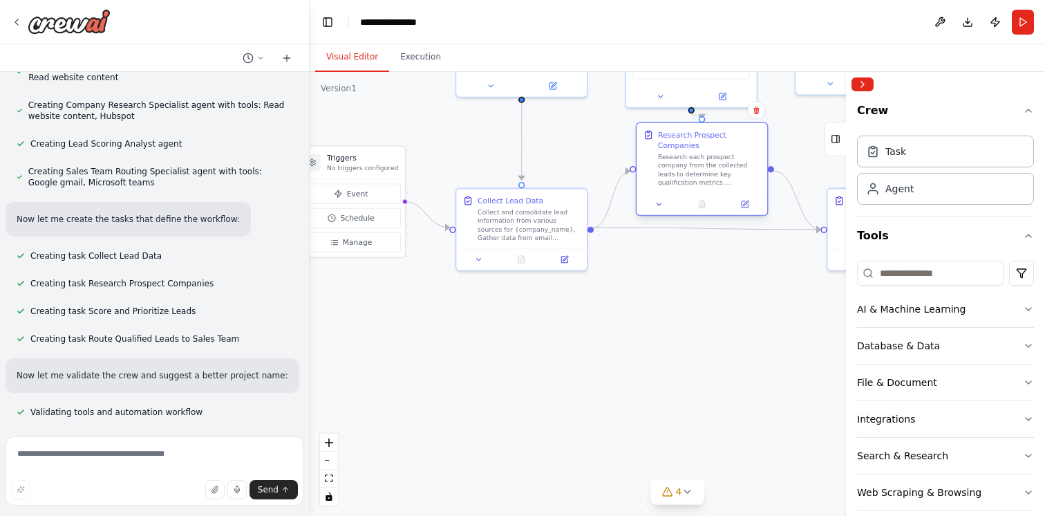
drag, startPoint x: 721, startPoint y: 293, endPoint x: 719, endPoint y: 167, distance: 126.5
click at [719, 167] on div "Research each prospect company from the collected leads to determine key qualif…" at bounding box center [709, 170] width 103 height 34
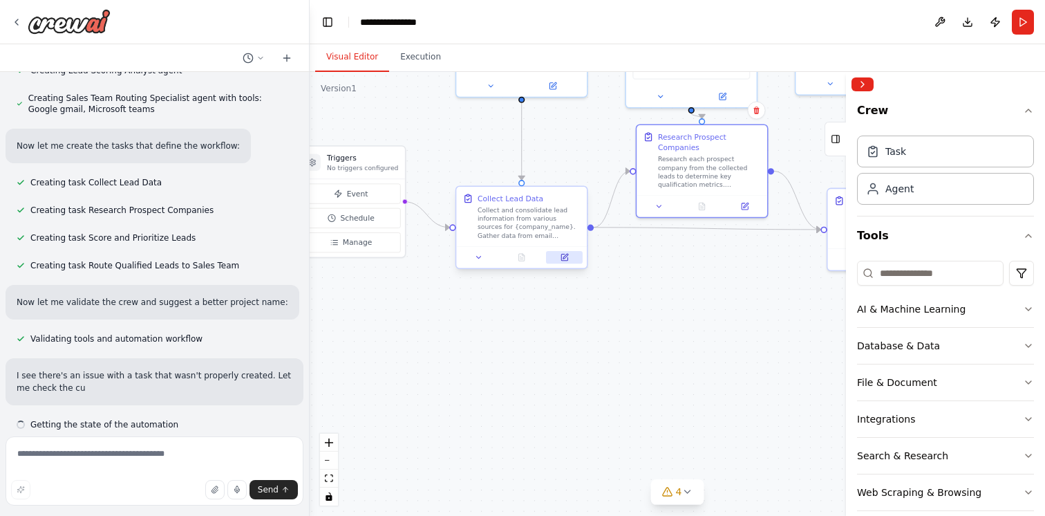
scroll to position [809, 0]
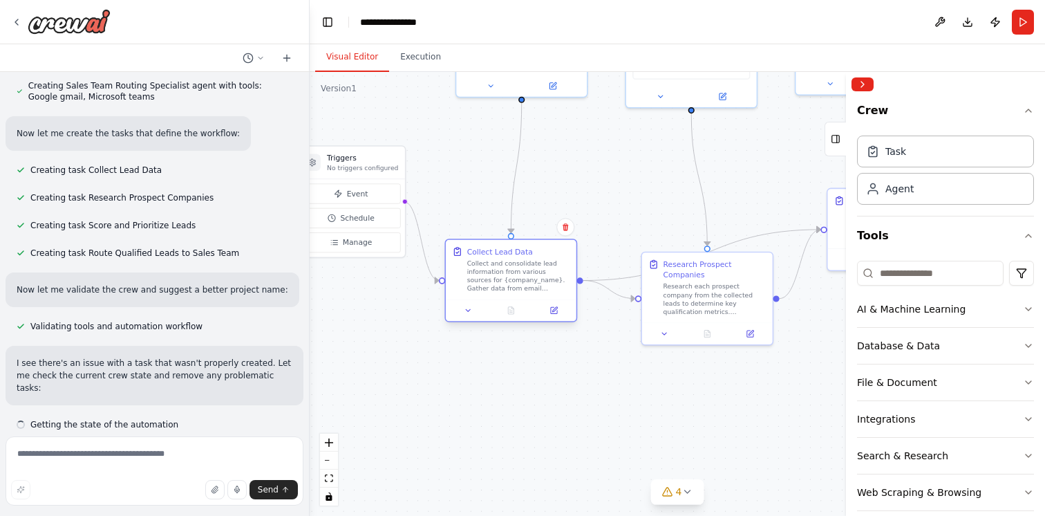
drag, startPoint x: 558, startPoint y: 250, endPoint x: 542, endPoint y: 310, distance: 61.5
click at [542, 310] on div at bounding box center [511, 309] width 131 height 21
click at [551, 321] on icon at bounding box center [554, 321] width 6 height 6
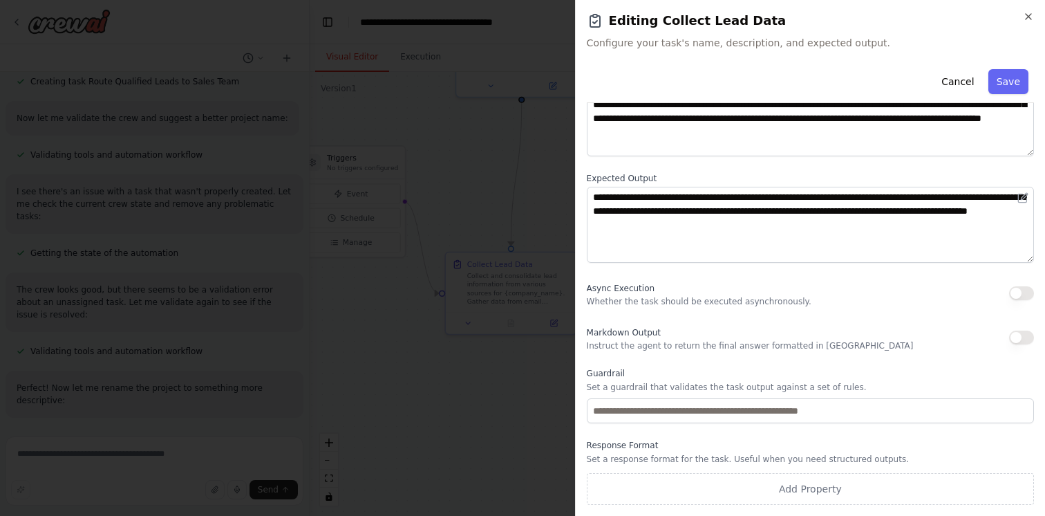
scroll to position [992, 0]
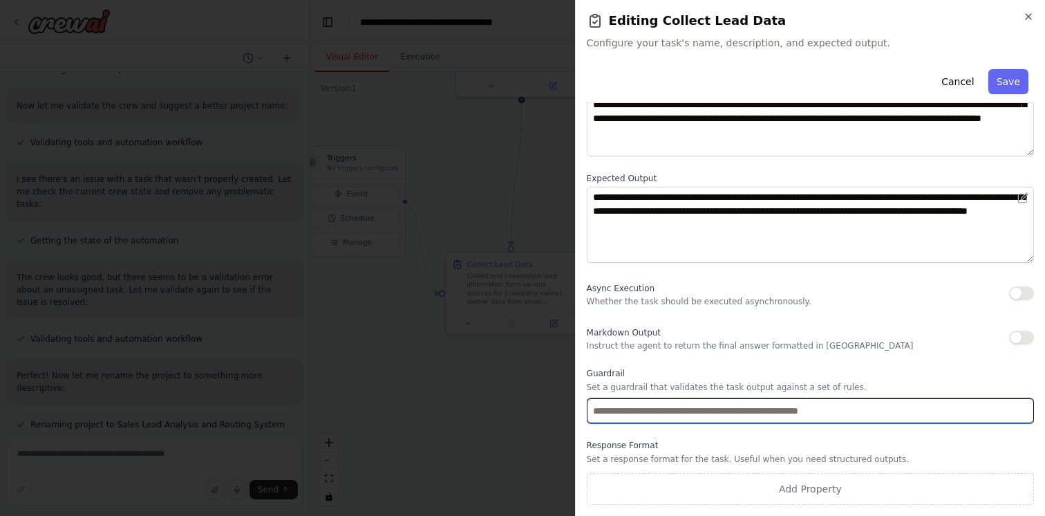
click at [718, 419] on input "text" at bounding box center [810, 410] width 447 height 25
click at [724, 417] on input "text" at bounding box center [810, 410] width 447 height 25
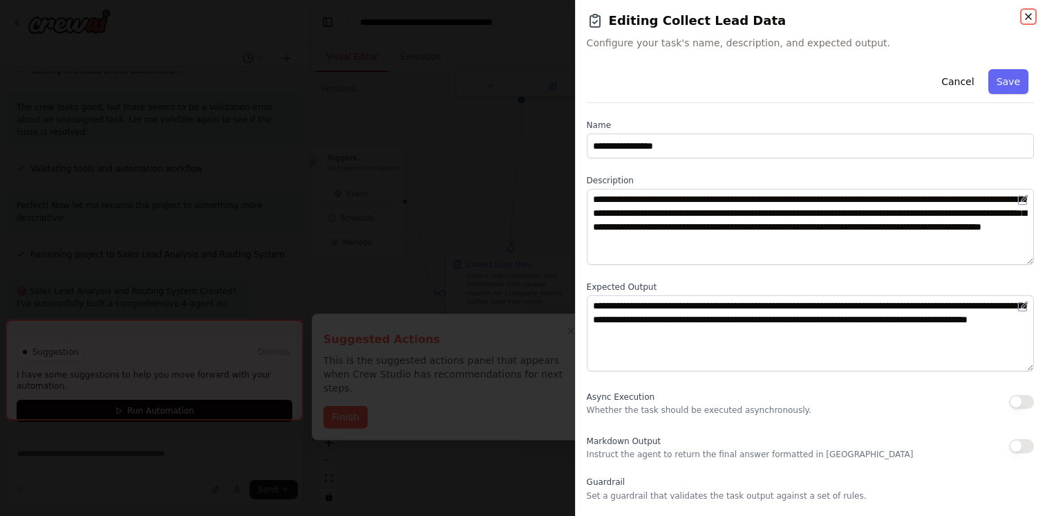
click at [1032, 17] on icon "button" at bounding box center [1028, 16] width 11 height 11
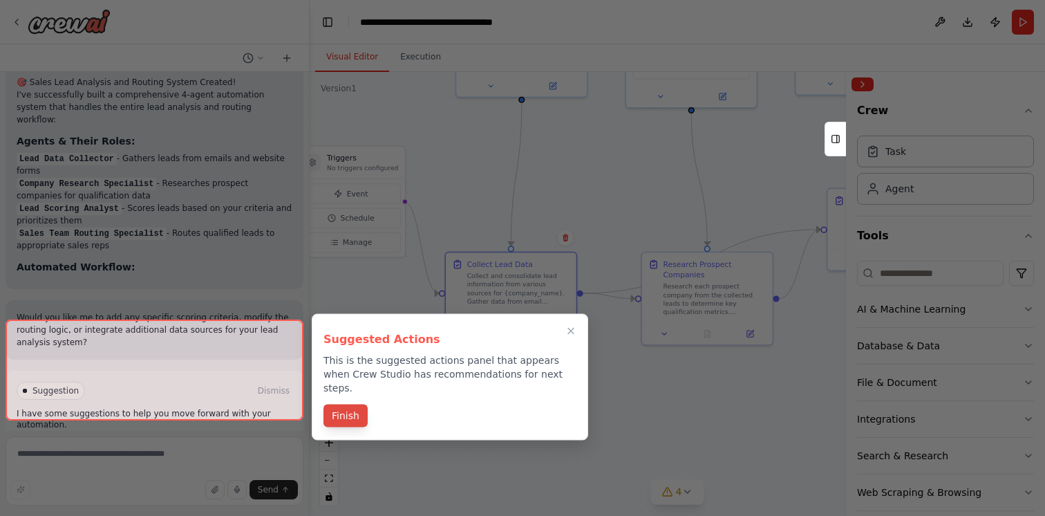
click at [353, 400] on div "Suggested Actions This is the suggested actions panel that appears when Crew St…" at bounding box center [450, 377] width 276 height 126
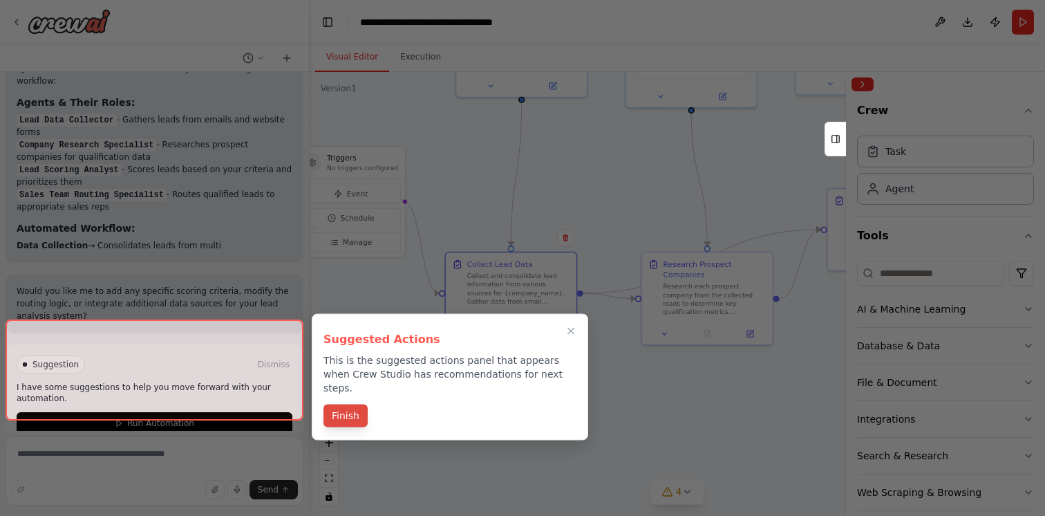
click at [349, 405] on button "Finish" at bounding box center [345, 415] width 44 height 23
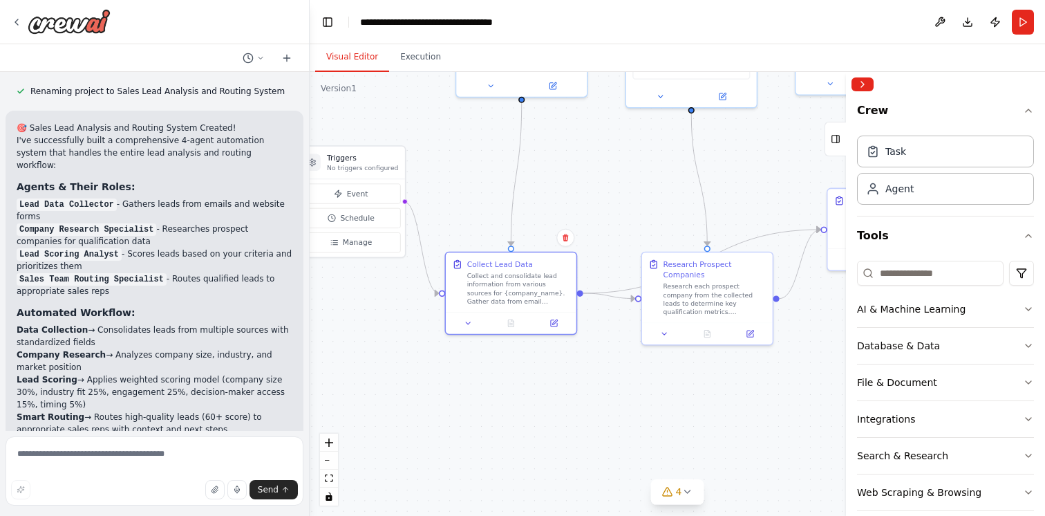
scroll to position [1311, 0]
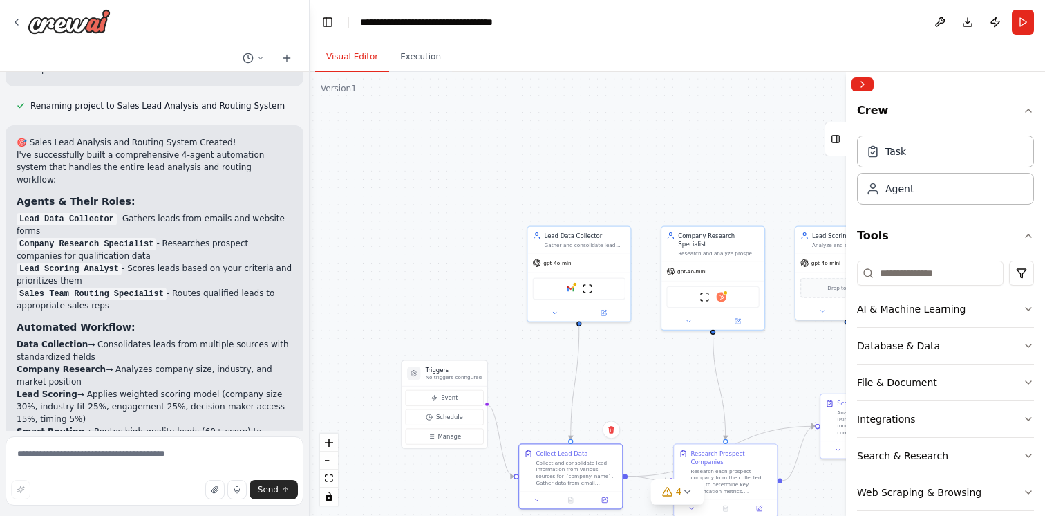
drag, startPoint x: 602, startPoint y: 173, endPoint x: 643, endPoint y: 363, distance: 193.7
click at [643, 363] on div ".deletable-edge-delete-btn { width: 20px; height: 20px; border: 0px solid #ffff…" at bounding box center [677, 294] width 735 height 444
click at [592, 256] on div "gpt-4o-mini" at bounding box center [578, 261] width 103 height 19
click at [547, 263] on span "gpt-4o-mini" at bounding box center [557, 261] width 29 height 7
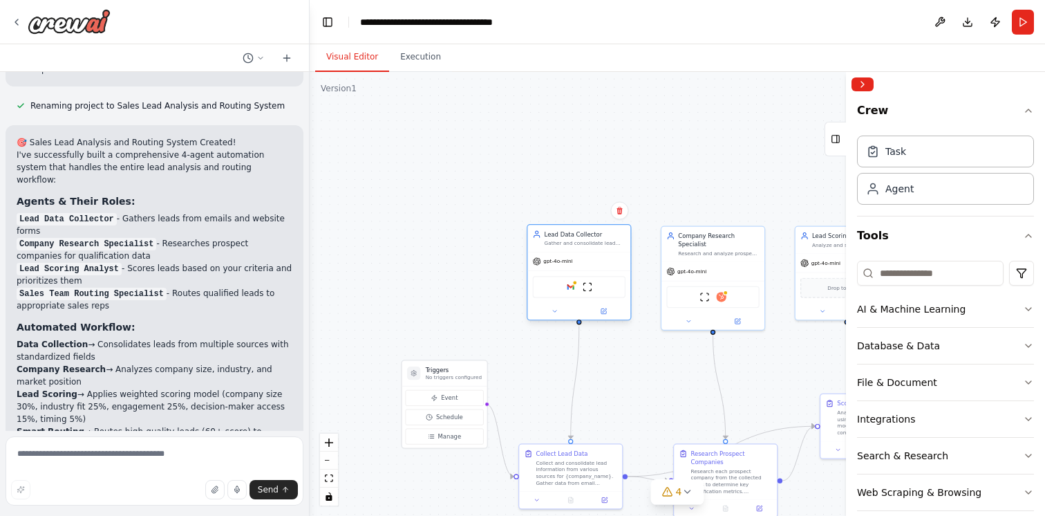
click at [547, 263] on span "gpt-4o-mini" at bounding box center [557, 261] width 29 height 7
click at [560, 290] on div "Google gmail ScrapeWebsiteTool" at bounding box center [579, 286] width 93 height 21
click at [610, 310] on button at bounding box center [603, 311] width 47 height 10
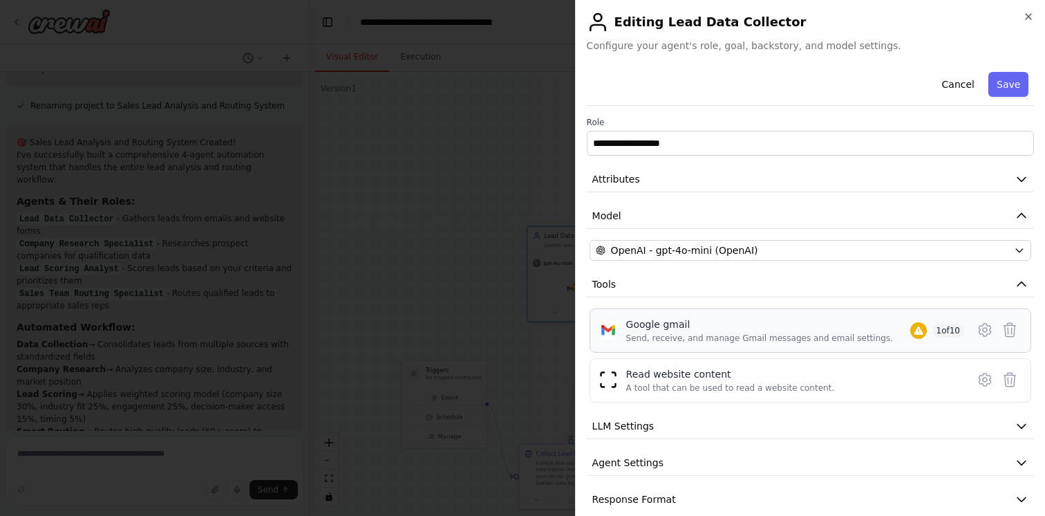
scroll to position [19, 0]
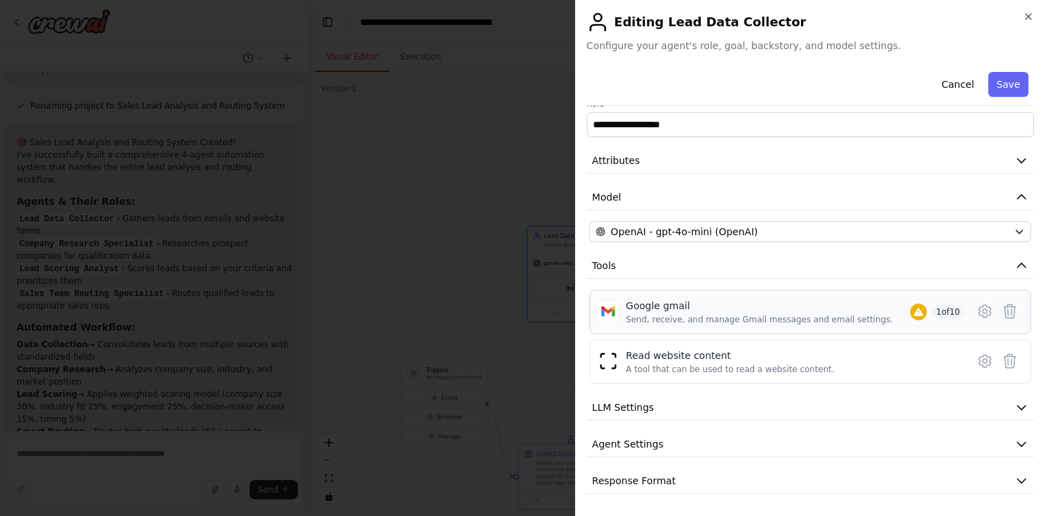
click at [713, 306] on div "Google gmail" at bounding box center [759, 306] width 267 height 14
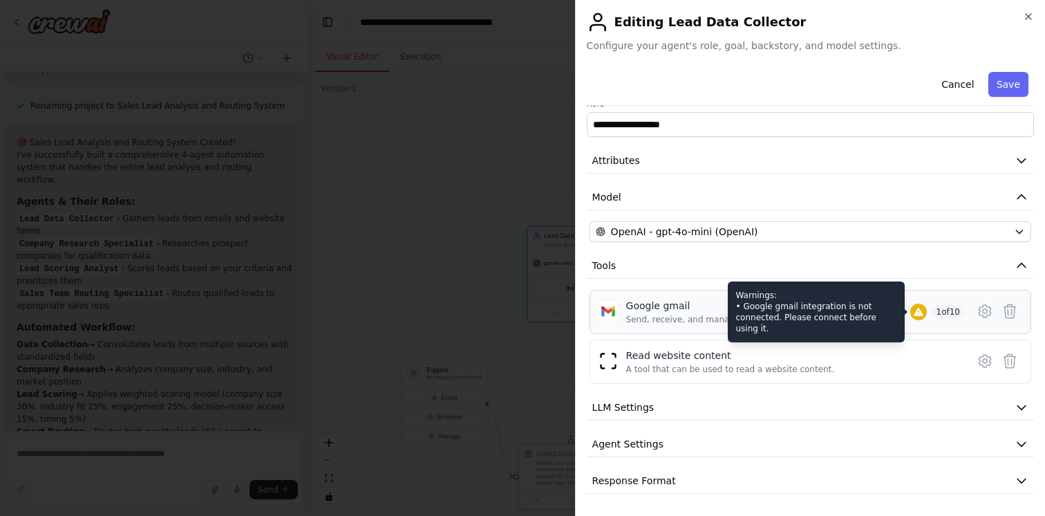
click at [913, 312] on icon at bounding box center [918, 311] width 11 height 11
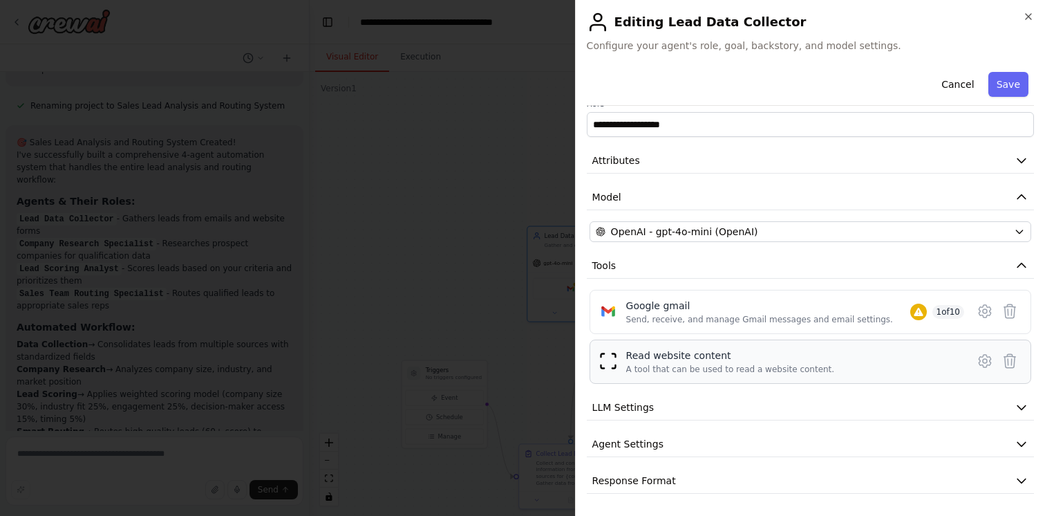
click at [809, 367] on div "A tool that can be used to read a website content." at bounding box center [730, 369] width 209 height 11
click at [793, 404] on button "LLM Settings" at bounding box center [810, 408] width 447 height 26
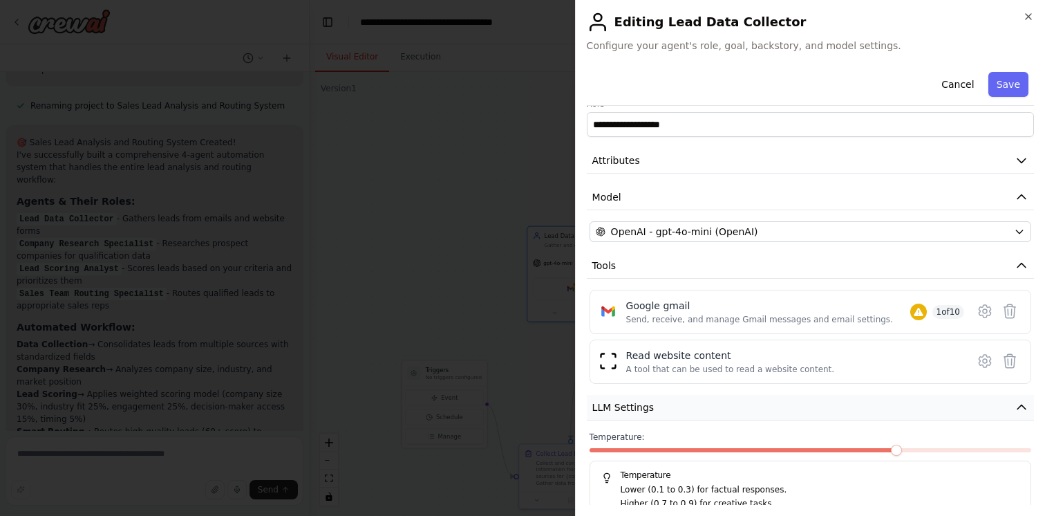
scroll to position [117, 0]
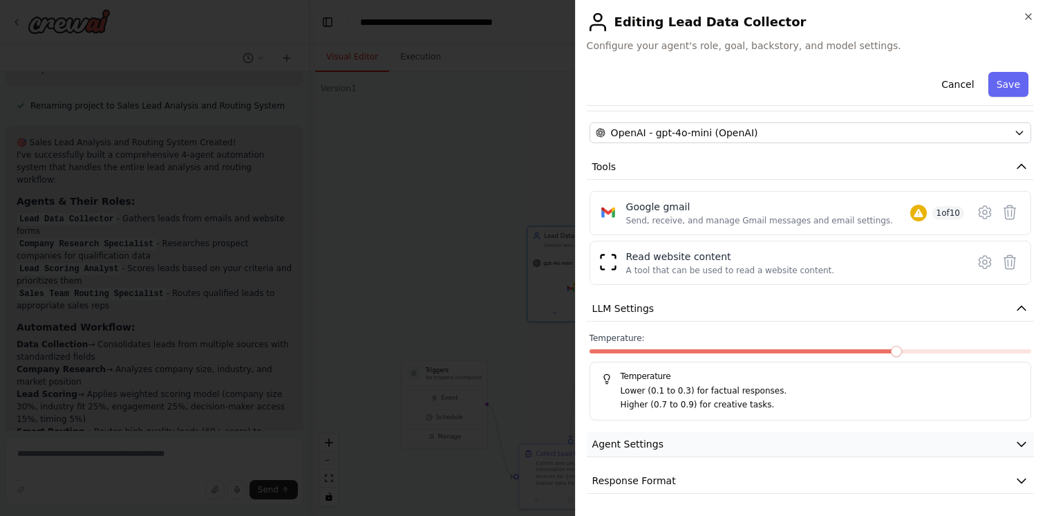
click at [781, 442] on button "Agent Settings" at bounding box center [810, 444] width 447 height 26
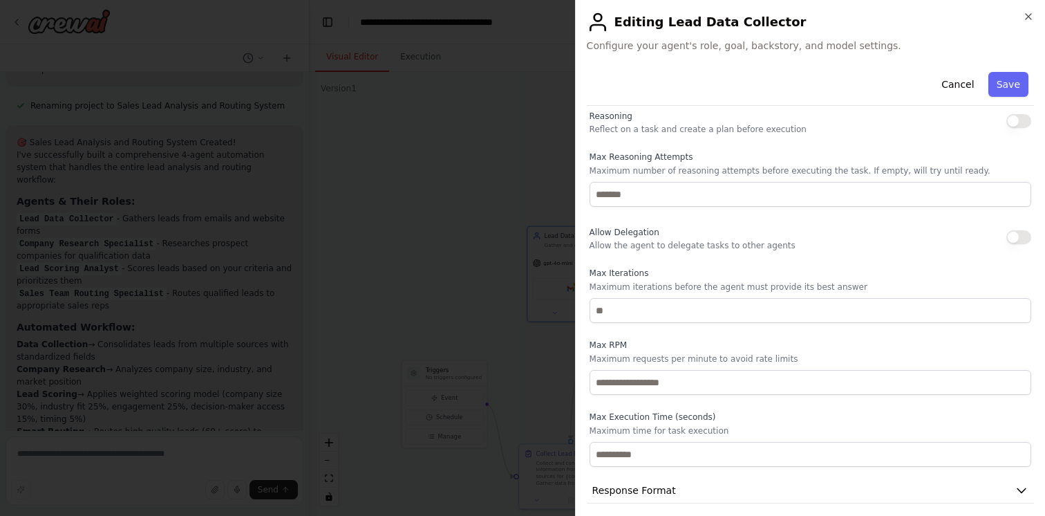
scroll to position [488, 0]
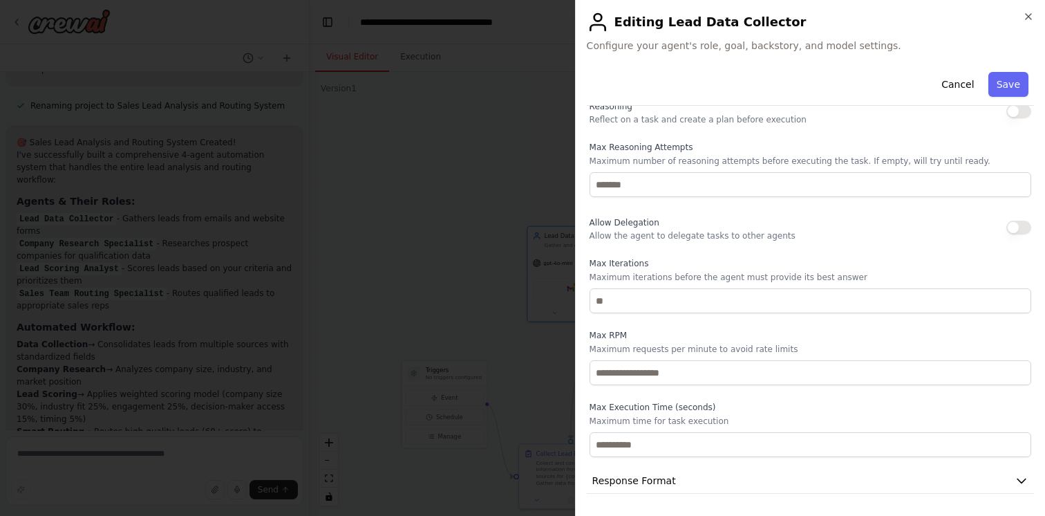
click at [1015, 227] on button "button" at bounding box center [1018, 227] width 25 height 14
click at [808, 481] on button "Response Format" at bounding box center [810, 481] width 447 height 26
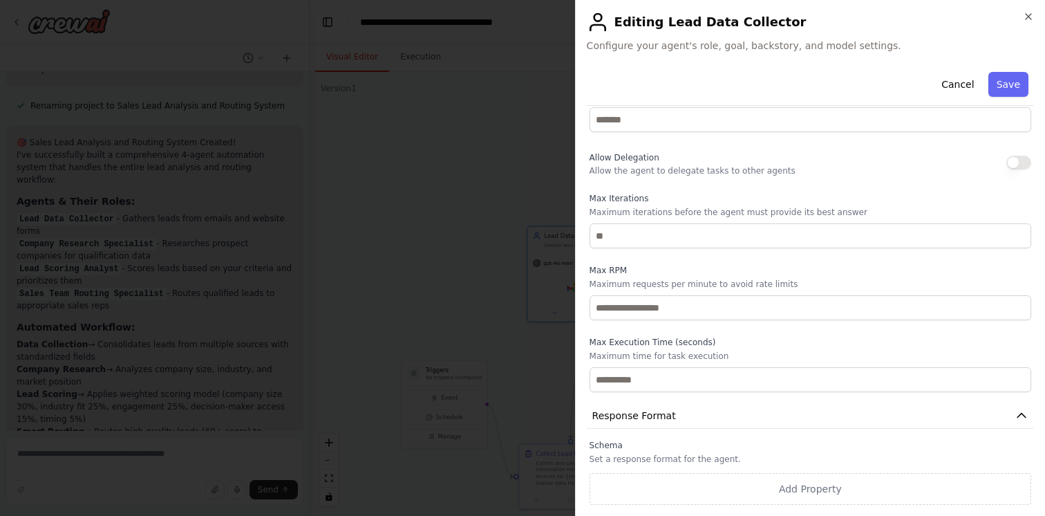
click at [1035, 15] on div "**********" at bounding box center [810, 258] width 470 height 516
click at [1030, 17] on icon "button" at bounding box center [1028, 16] width 11 height 11
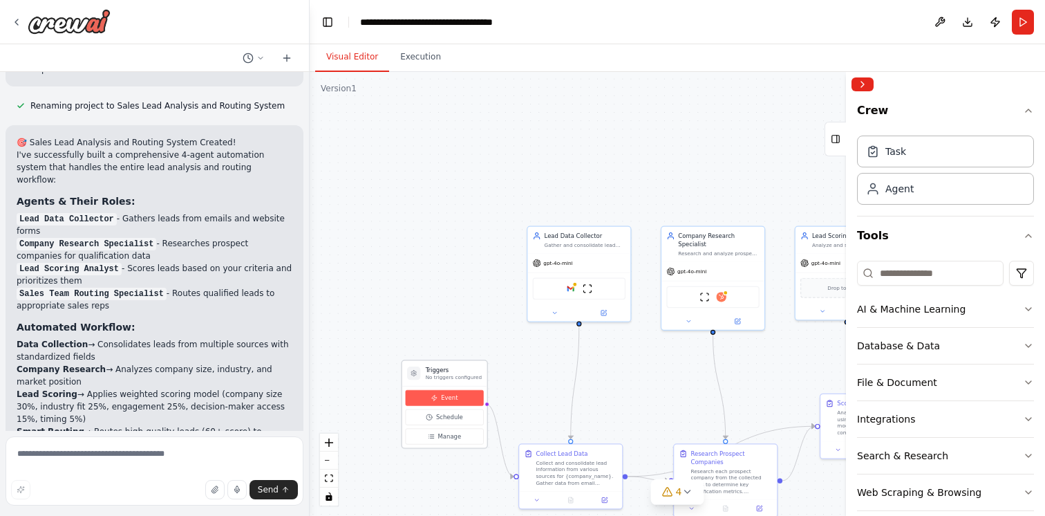
click at [453, 401] on span "Event" at bounding box center [449, 397] width 17 height 8
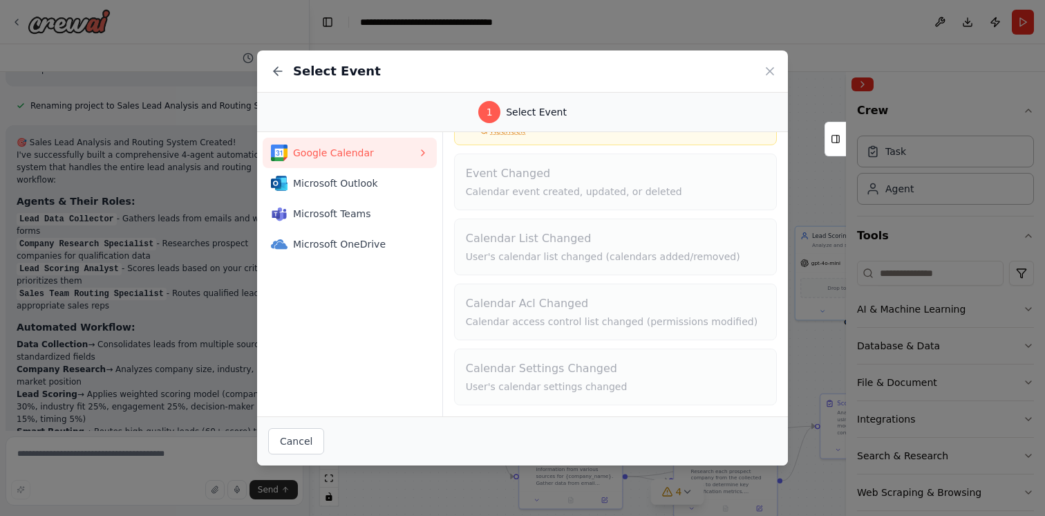
scroll to position [0, 0]
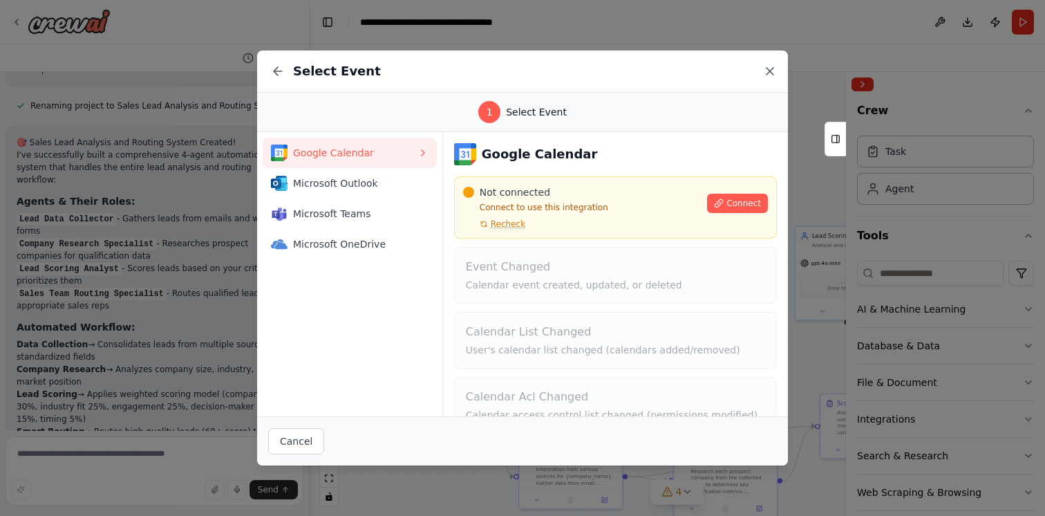
click at [770, 71] on icon at bounding box center [769, 71] width 7 height 7
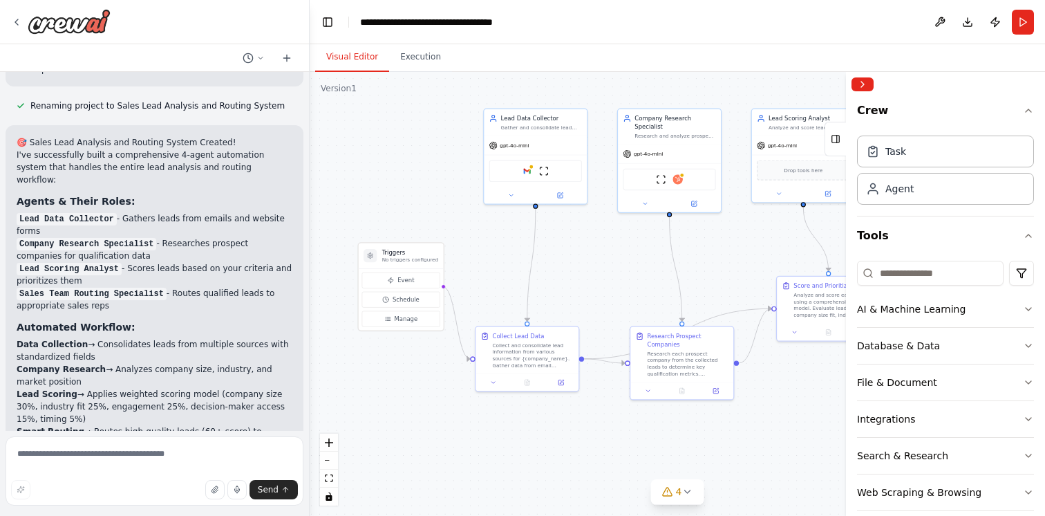
drag, startPoint x: 639, startPoint y: 386, endPoint x: 595, endPoint y: 269, distance: 125.3
click at [595, 269] on div ".deletable-edge-delete-btn { width: 20px; height: 20px; border: 0px solid #ffff…" at bounding box center [677, 294] width 735 height 444
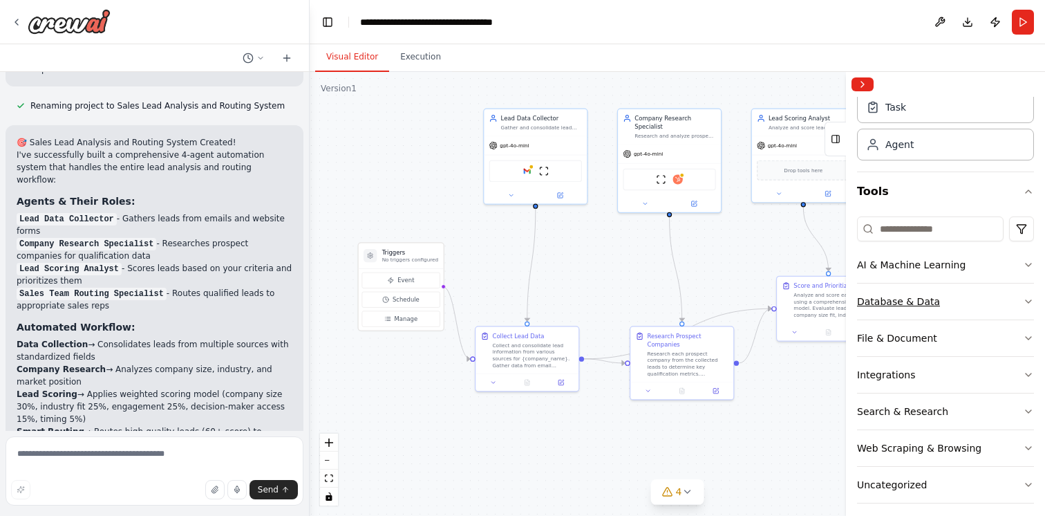
scroll to position [54, 0]
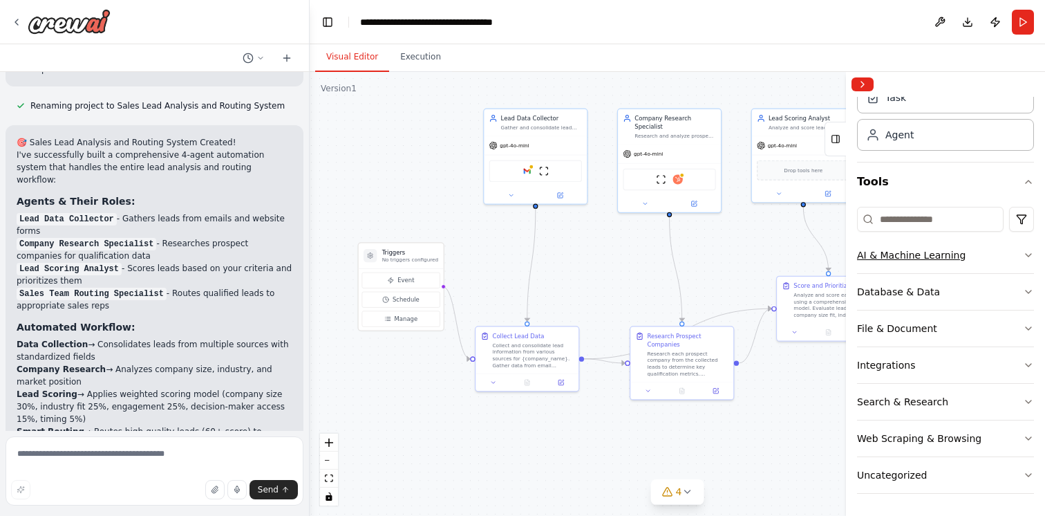
click at [949, 253] on div "AI & Machine Learning" at bounding box center [911, 255] width 108 height 14
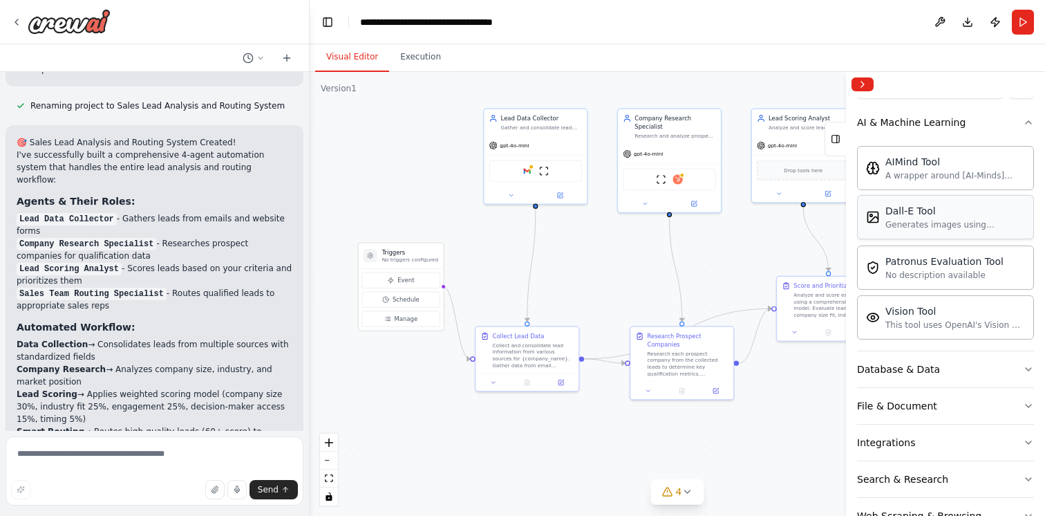
scroll to position [188, 0]
click at [947, 321] on div "This tool uses OpenAI's Vision API to describe the contents of an image." at bounding box center [955, 322] width 140 height 11
click at [894, 321] on div "This tool uses OpenAI's Vision API to describe the contents of an image." at bounding box center [955, 322] width 140 height 11
click at [874, 318] on img at bounding box center [873, 315] width 14 height 14
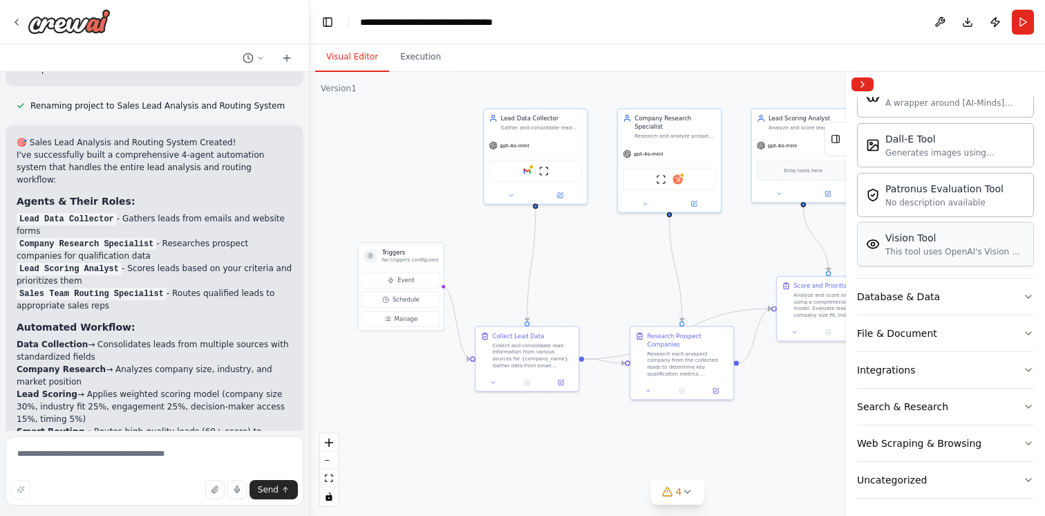
scroll to position [264, 0]
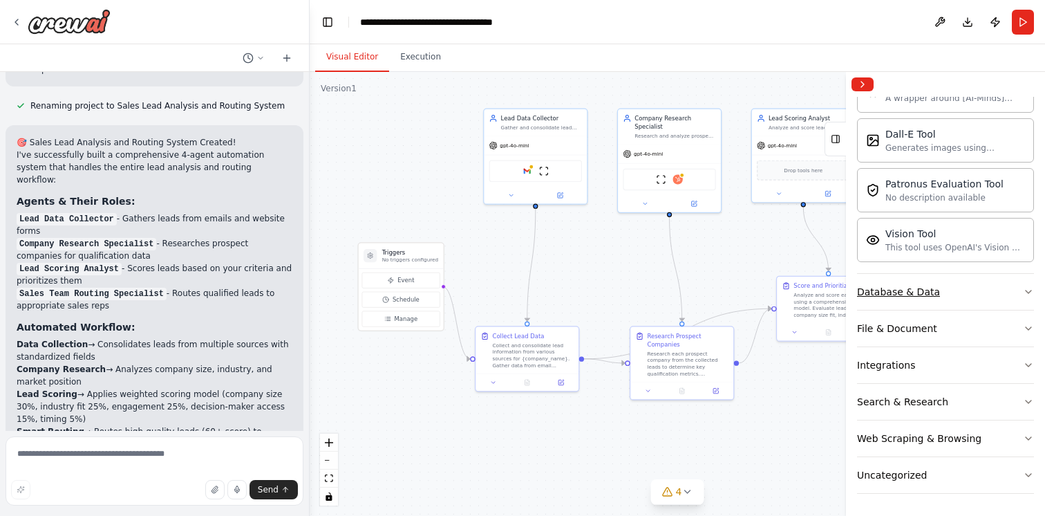
click at [921, 292] on div "Database & Data" at bounding box center [898, 292] width 83 height 14
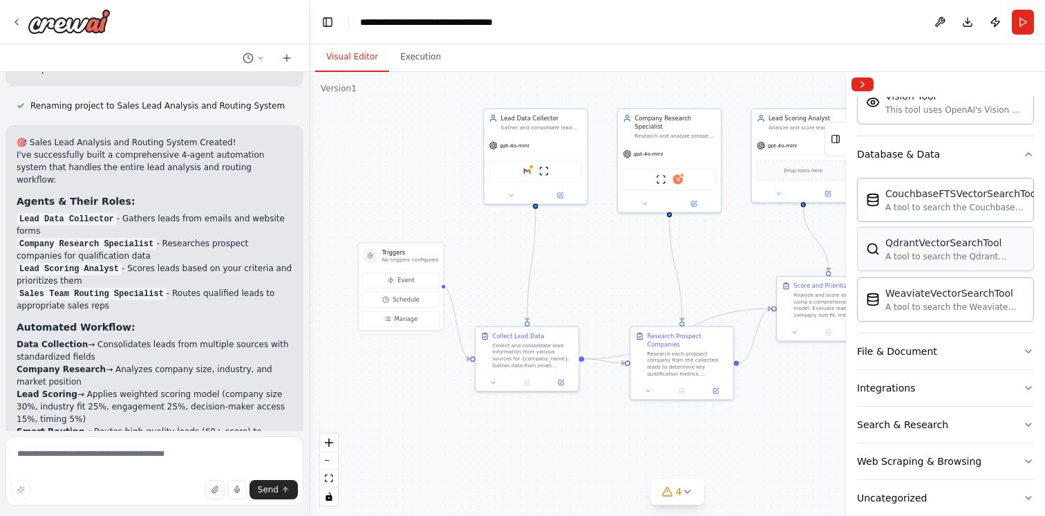
scroll to position [424, 0]
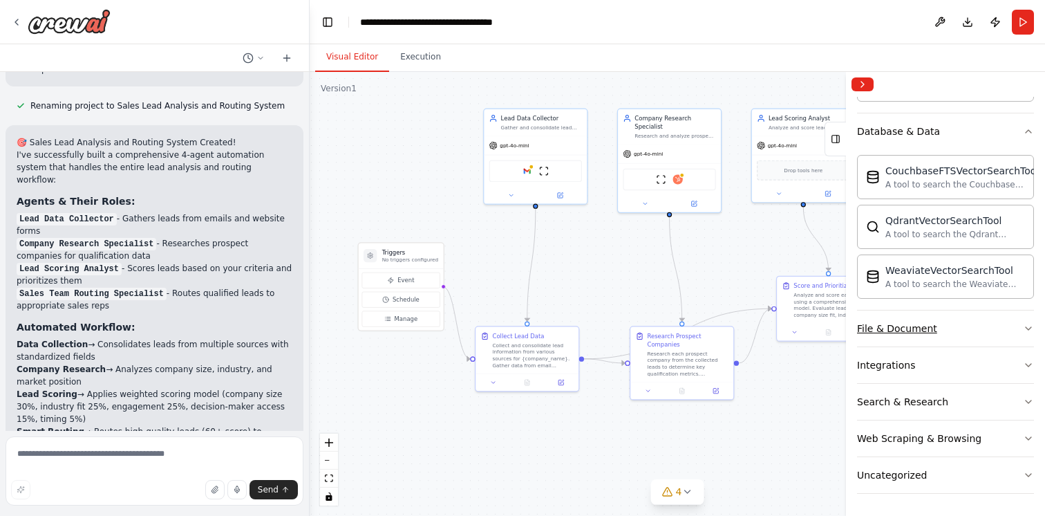
click at [922, 341] on button "File & Document" at bounding box center [945, 328] width 177 height 36
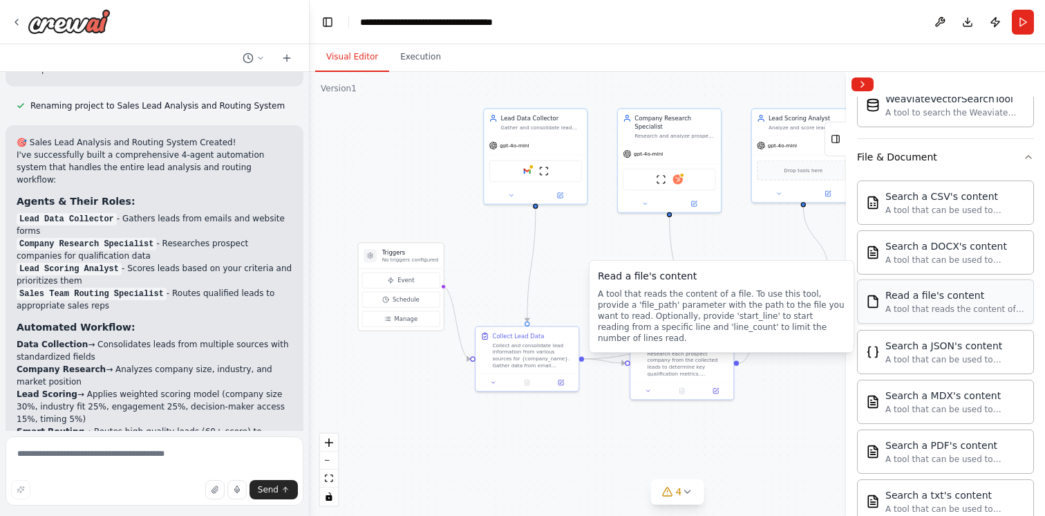
scroll to position [596, 0]
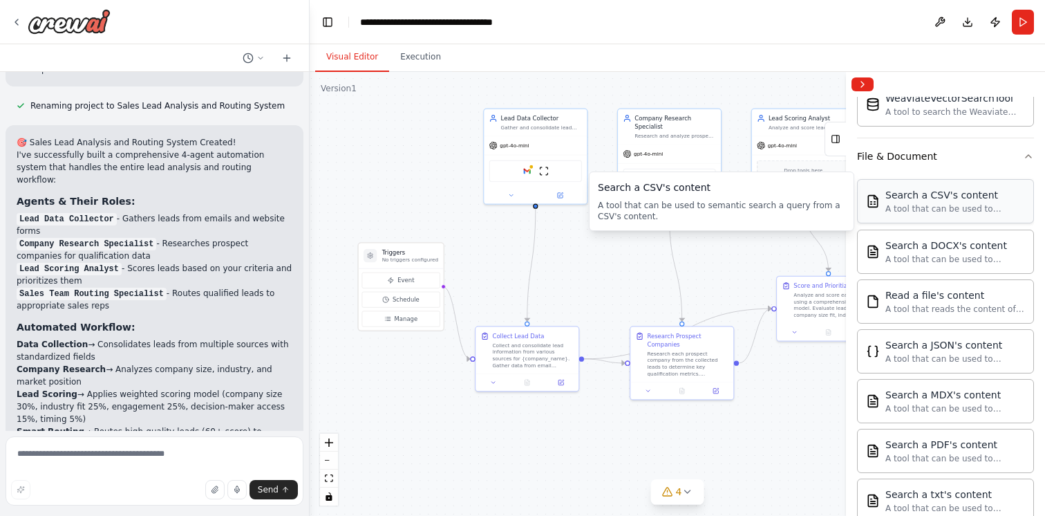
click at [949, 205] on div "A tool that can be used to semantic search a query from a CSV's content." at bounding box center [955, 208] width 140 height 11
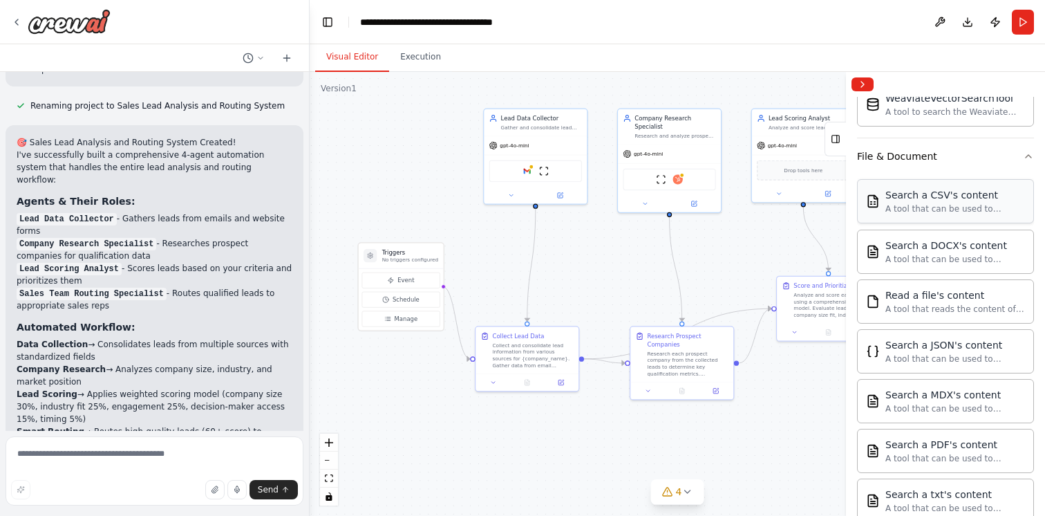
click at [949, 205] on div "A tool that can be used to semantic search a query from a CSV's content." at bounding box center [955, 208] width 140 height 11
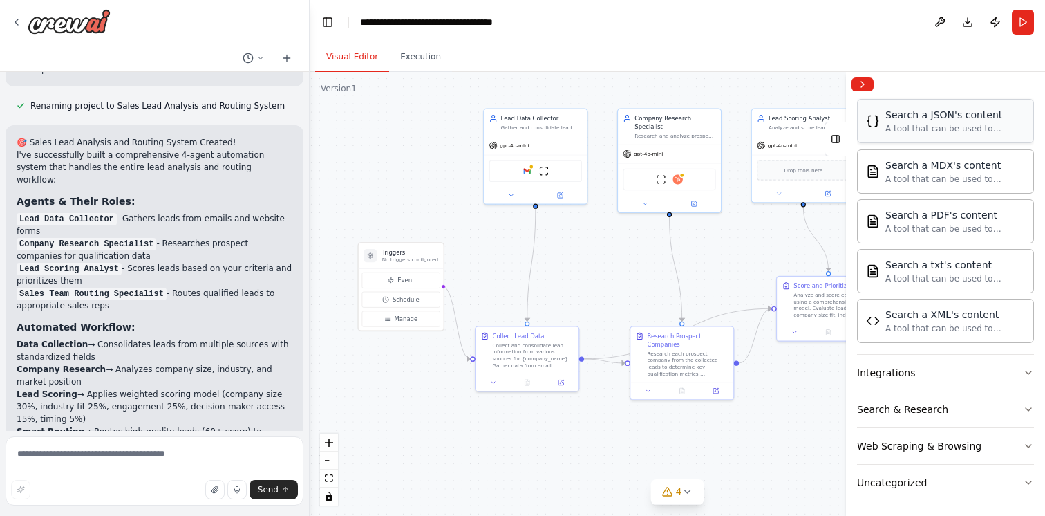
scroll to position [833, 0]
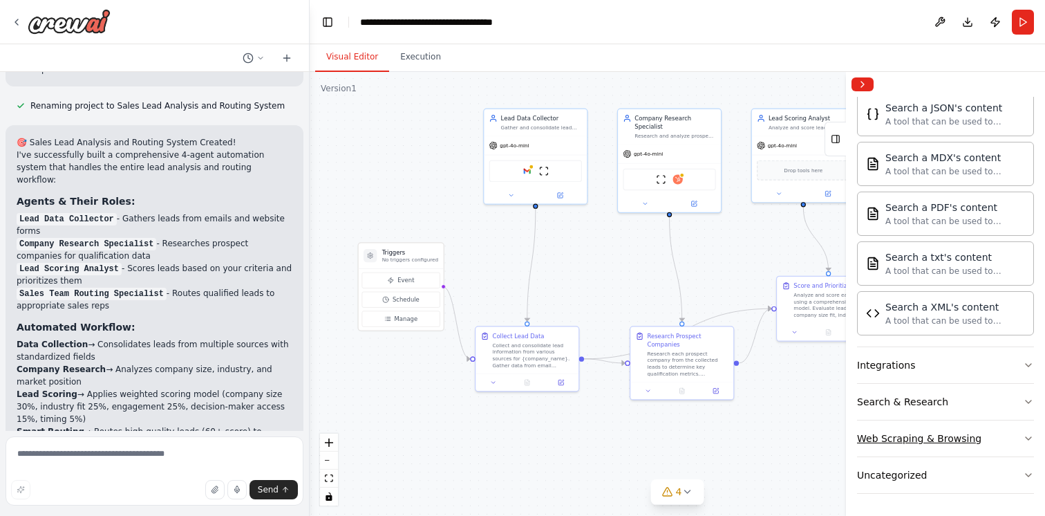
click at [968, 429] on button "Web Scraping & Browsing" at bounding box center [945, 438] width 177 height 36
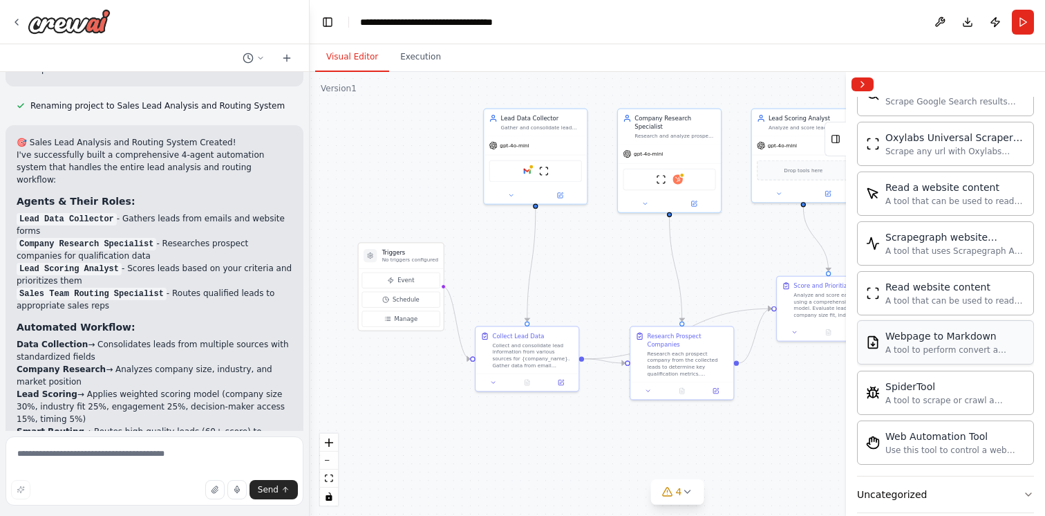
scroll to position [1591, 0]
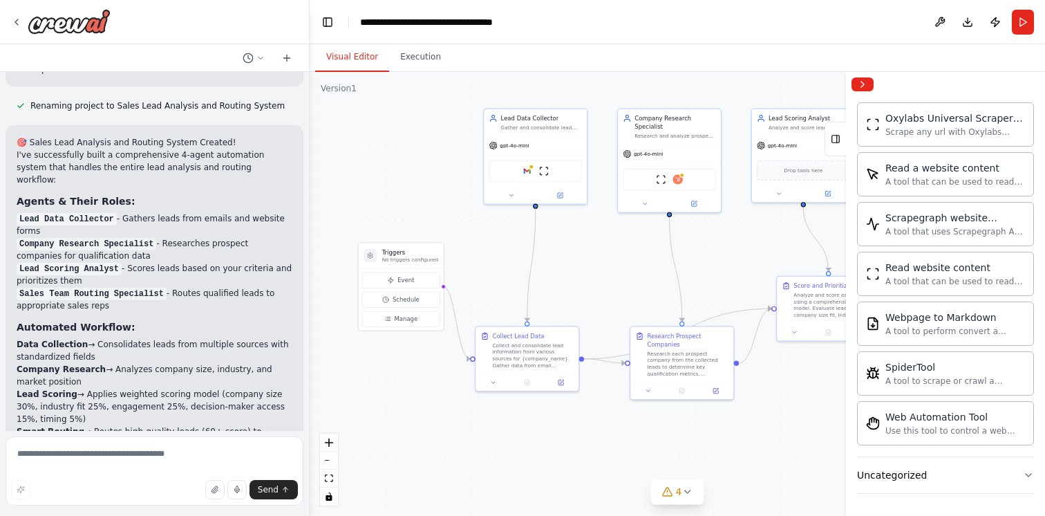
click at [418, 72] on div ".deletable-edge-delete-btn { width: 20px; height: 20px; border: 0px solid #ffff…" at bounding box center [677, 294] width 735 height 444
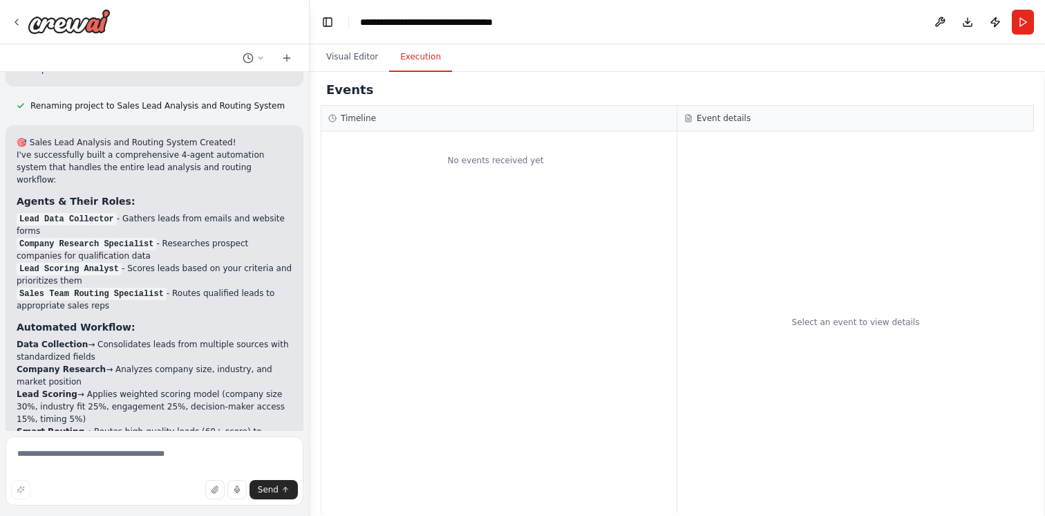
click at [415, 63] on button "Execution" at bounding box center [420, 57] width 63 height 29
click at [360, 52] on button "Visual Editor" at bounding box center [352, 57] width 74 height 29
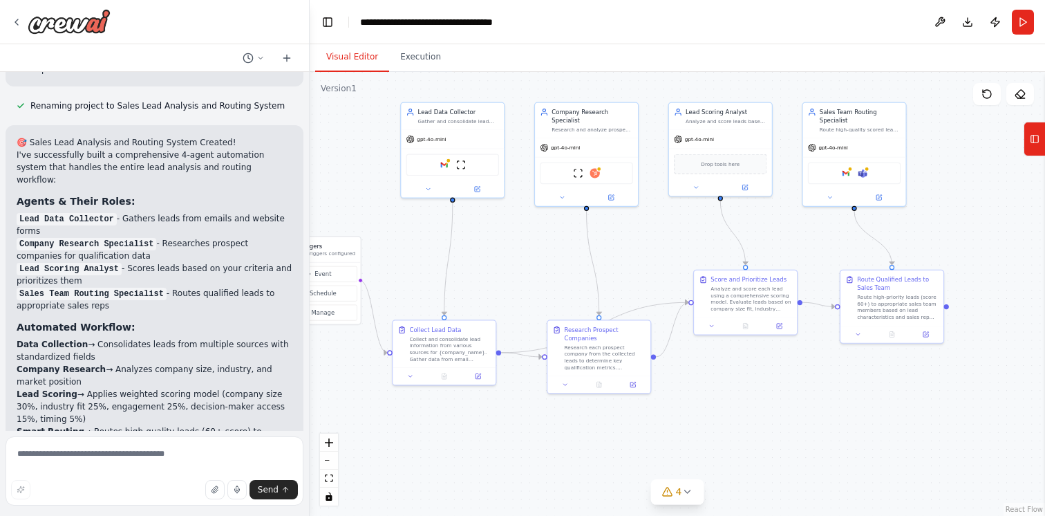
drag, startPoint x: 608, startPoint y: 234, endPoint x: 525, endPoint y: 228, distance: 83.2
click at [525, 228] on div ".deletable-edge-delete-btn { width: 20px; height: 20px; border: 0px solid #ffff…" at bounding box center [677, 294] width 735 height 444
click at [581, 115] on div "Company Research Specialist" at bounding box center [591, 114] width 81 height 17
click at [615, 199] on button at bounding box center [610, 196] width 47 height 10
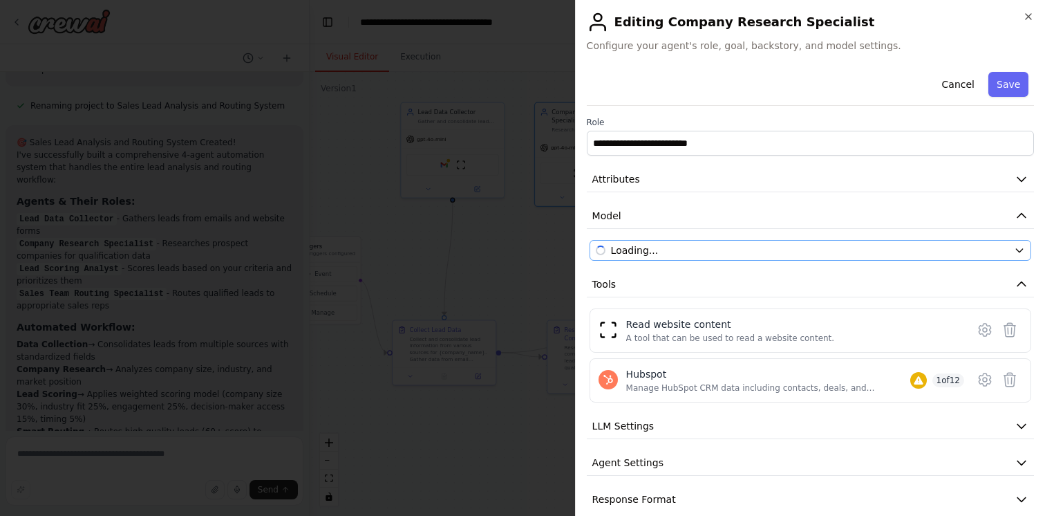
scroll to position [19, 0]
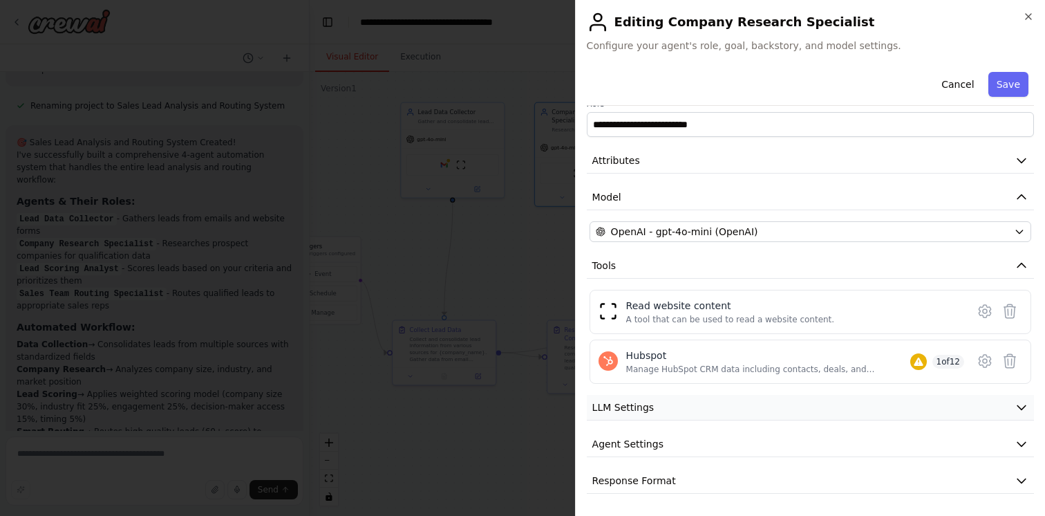
click at [649, 411] on span "LLM Settings" at bounding box center [623, 407] width 62 height 14
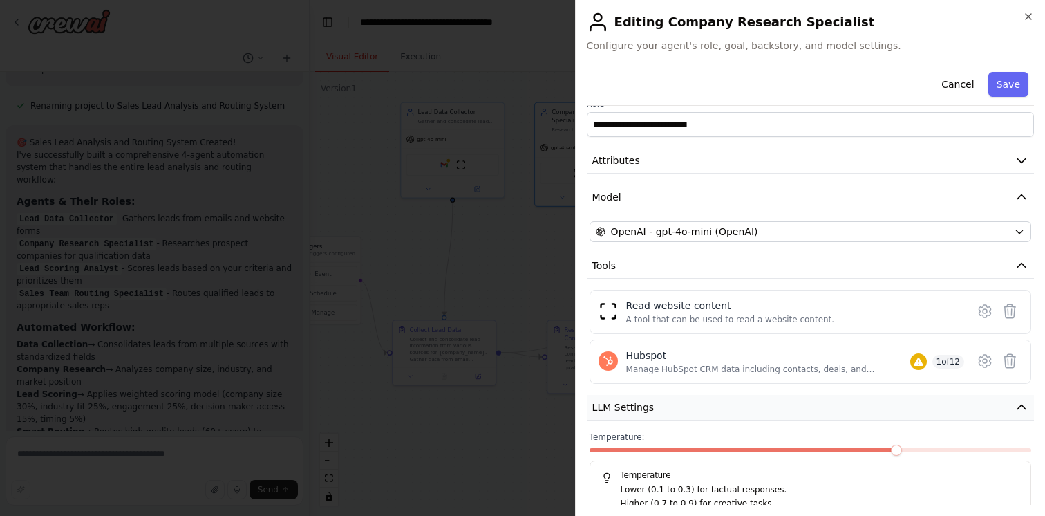
scroll to position [117, 0]
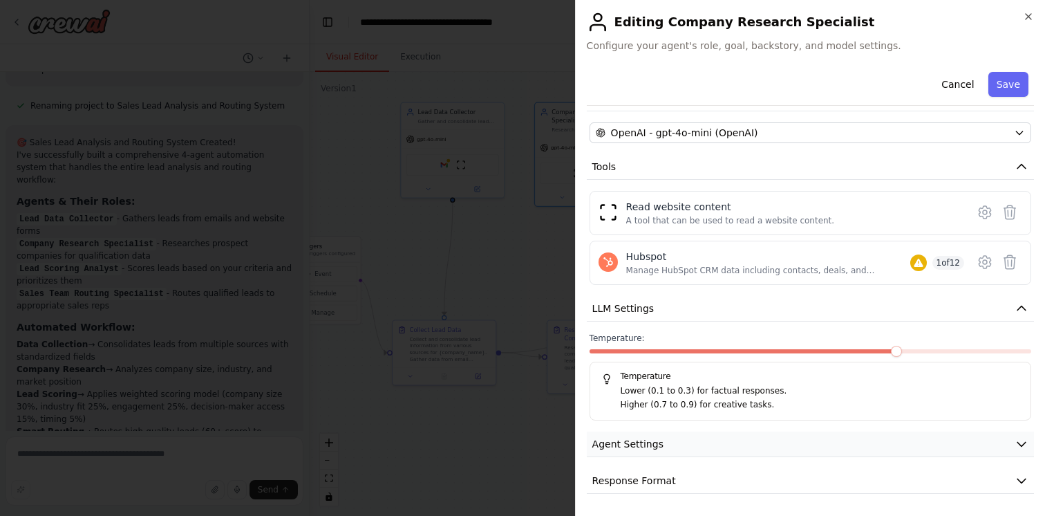
click at [646, 435] on button "Agent Settings" at bounding box center [810, 444] width 447 height 26
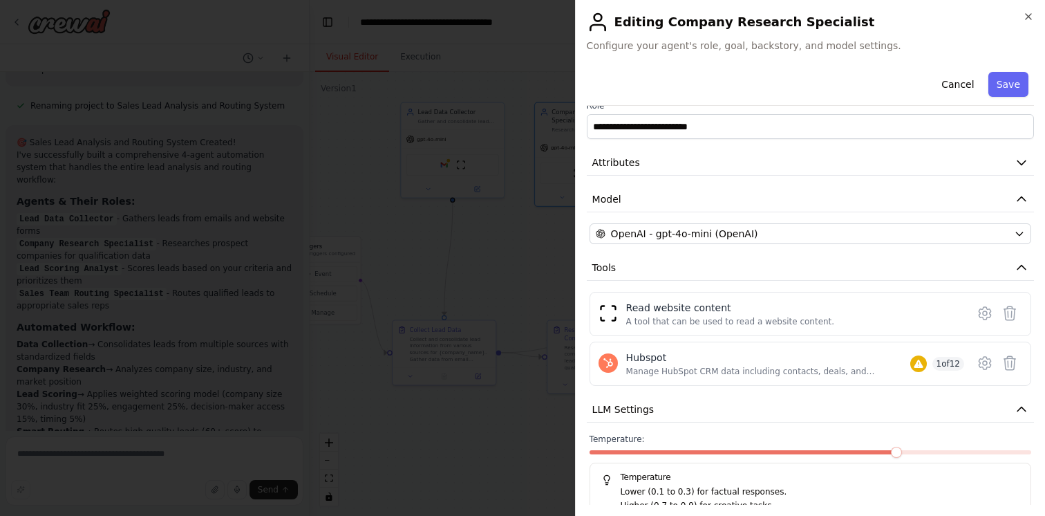
scroll to position [0, 0]
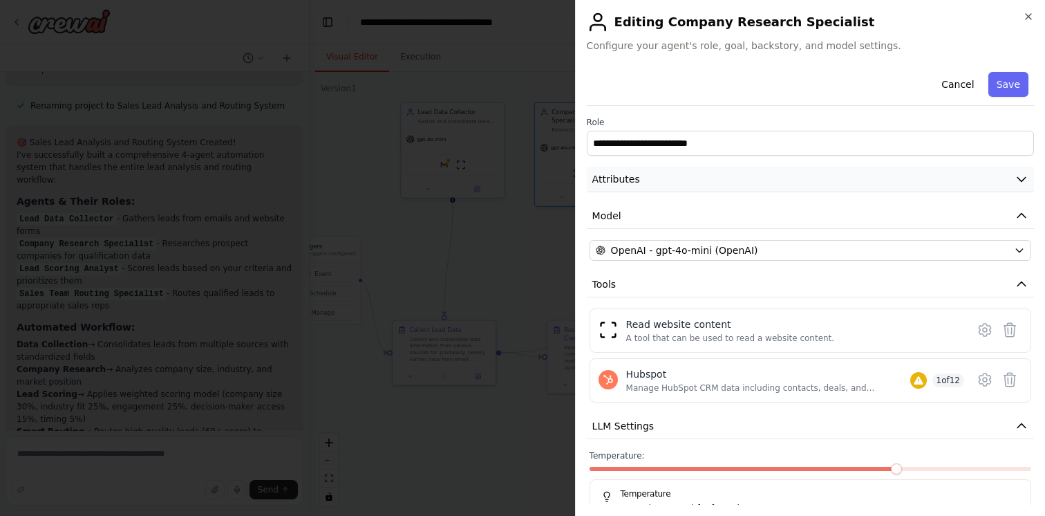
click at [697, 183] on button "Attributes" at bounding box center [810, 180] width 447 height 26
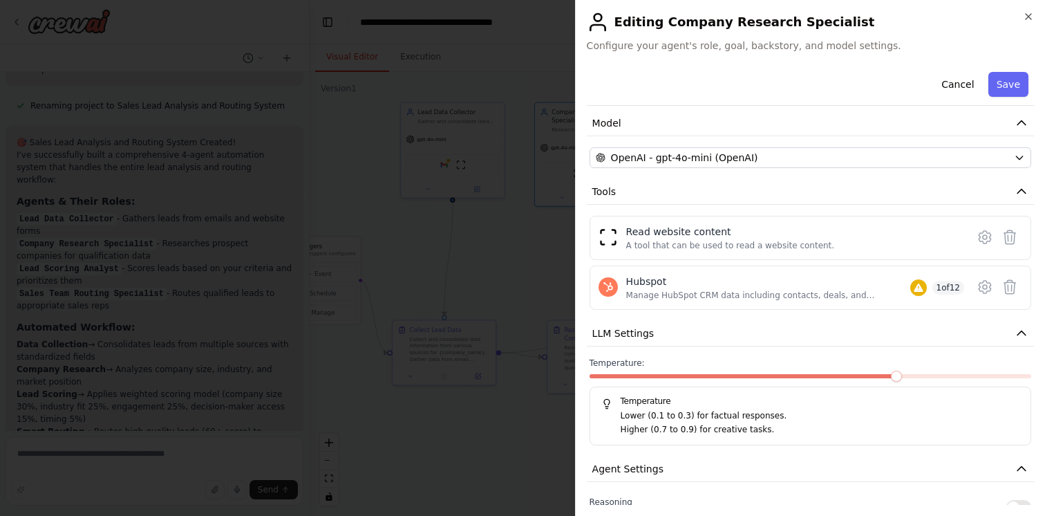
scroll to position [299, 0]
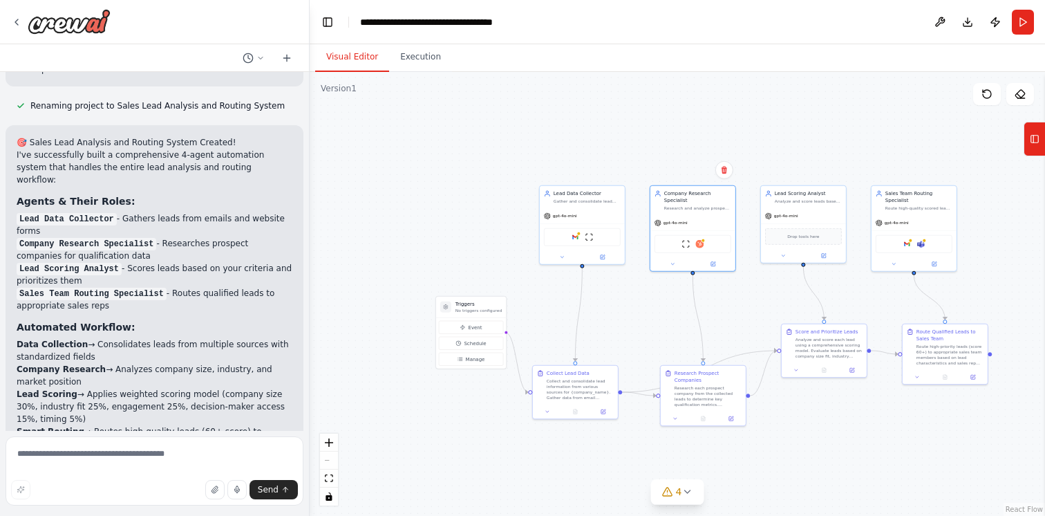
drag, startPoint x: 552, startPoint y: 232, endPoint x: 659, endPoint y: 292, distance: 122.2
click at [659, 292] on div ".deletable-edge-delete-btn { width: 20px; height: 20px; border: 0px solid #ffff…" at bounding box center [677, 294] width 735 height 444
